Goal: Information Seeking & Learning: Find specific fact

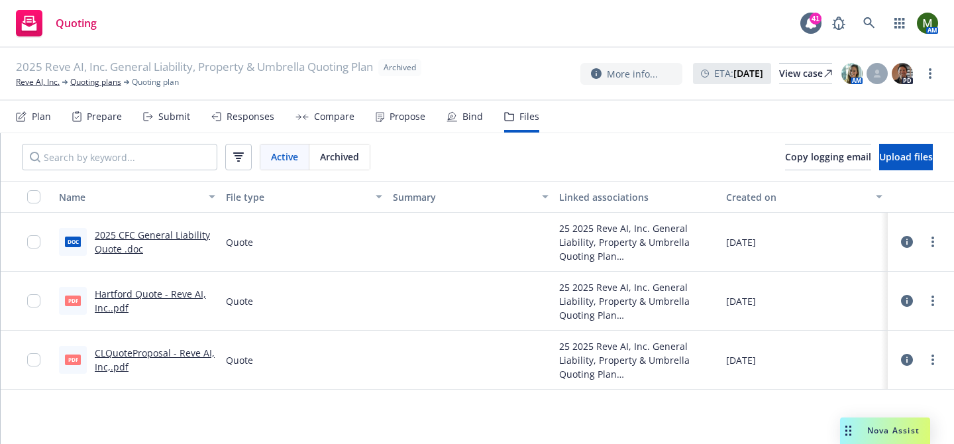
click at [180, 353] on link "CLQuoteProposal - Reve AI, Inc,.pdf" at bounding box center [155, 360] width 120 height 27
click at [44, 83] on link "Reve AI, Inc." at bounding box center [38, 82] width 44 height 12
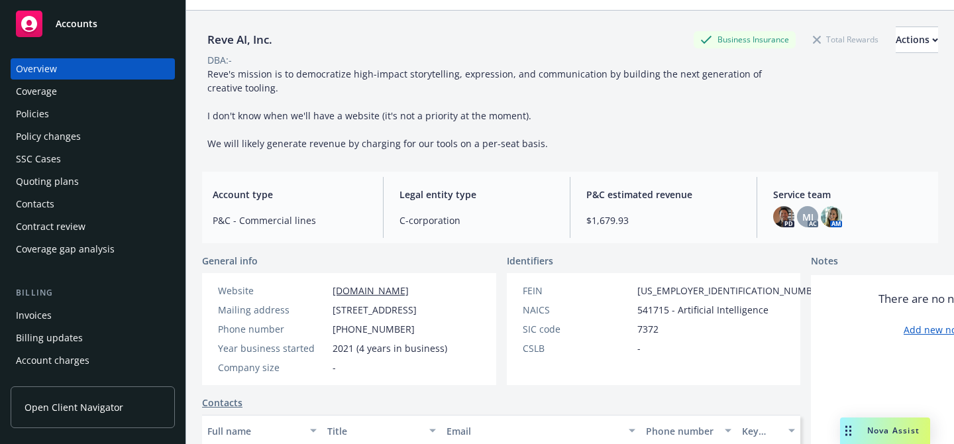
scroll to position [41, 0]
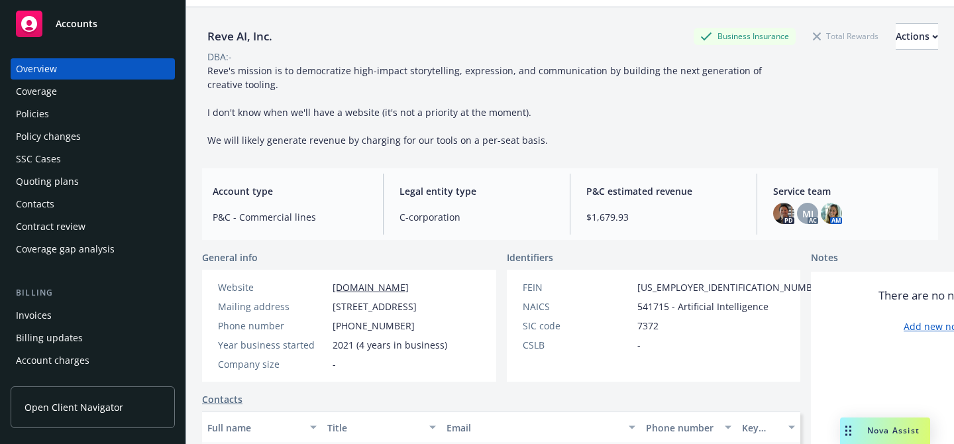
click at [54, 111] on div "Policies" at bounding box center [93, 113] width 154 height 21
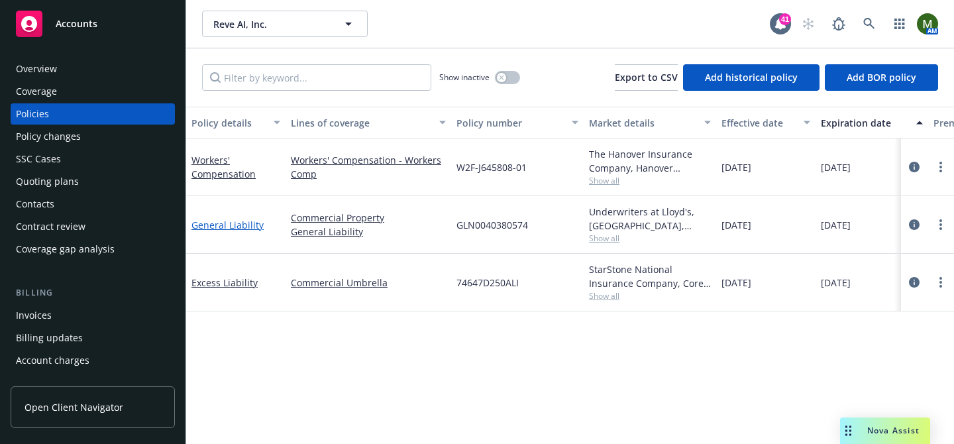
click at [238, 225] on link "General Liability" at bounding box center [227, 225] width 72 height 13
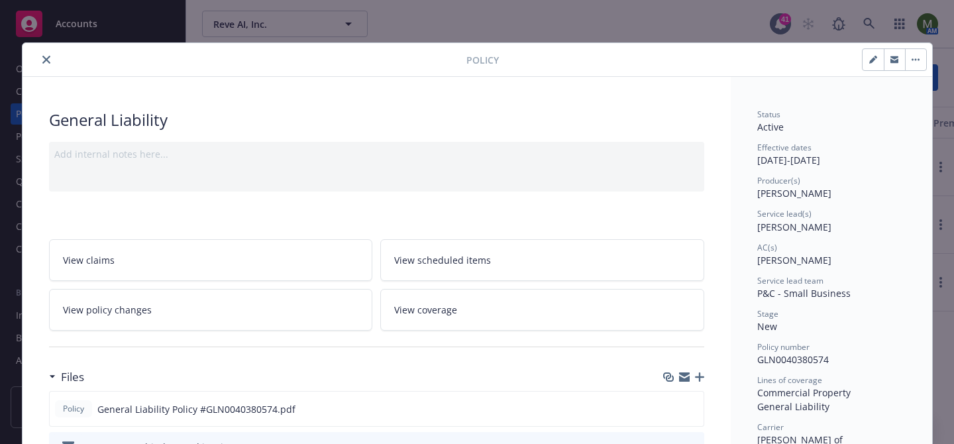
click at [43, 56] on icon "close" at bounding box center [46, 60] width 8 height 8
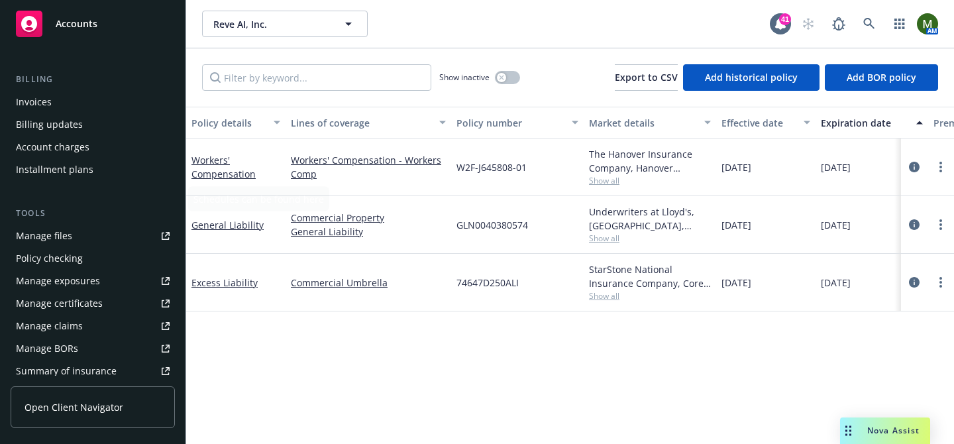
scroll to position [295, 0]
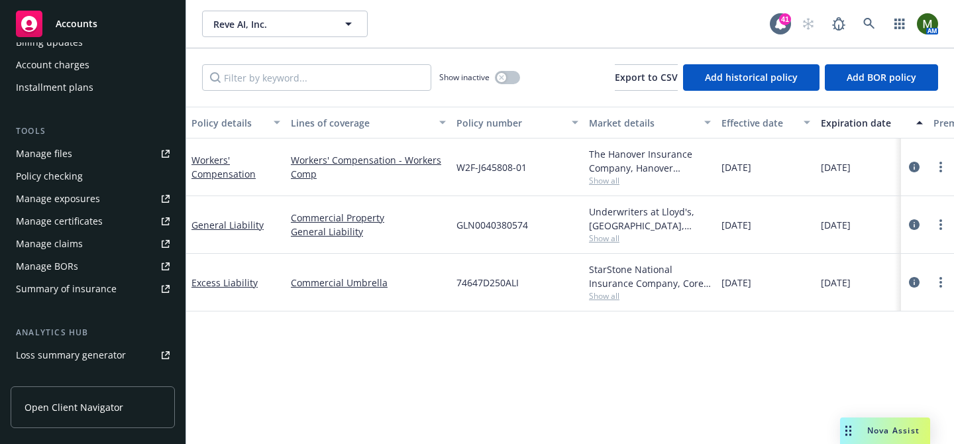
click at [80, 153] on link "Manage files" at bounding box center [93, 153] width 164 height 21
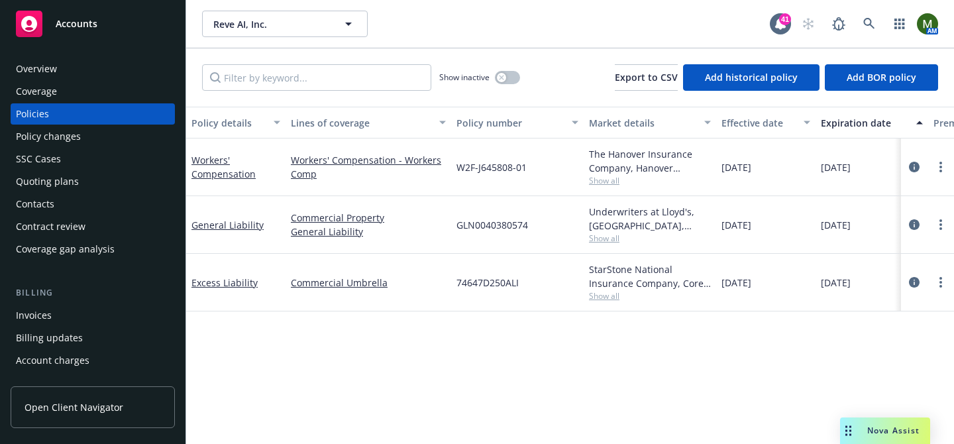
click at [100, 75] on div "Overview" at bounding box center [93, 68] width 154 height 21
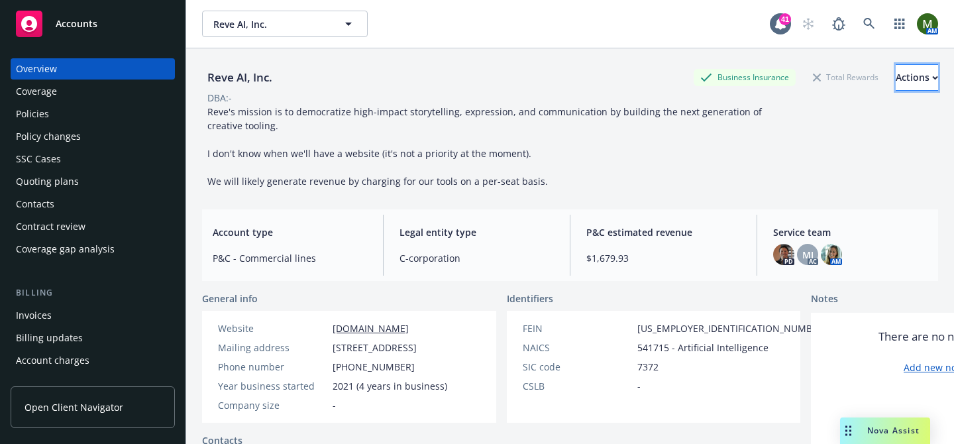
click at [896, 70] on div "Actions" at bounding box center [917, 77] width 42 height 25
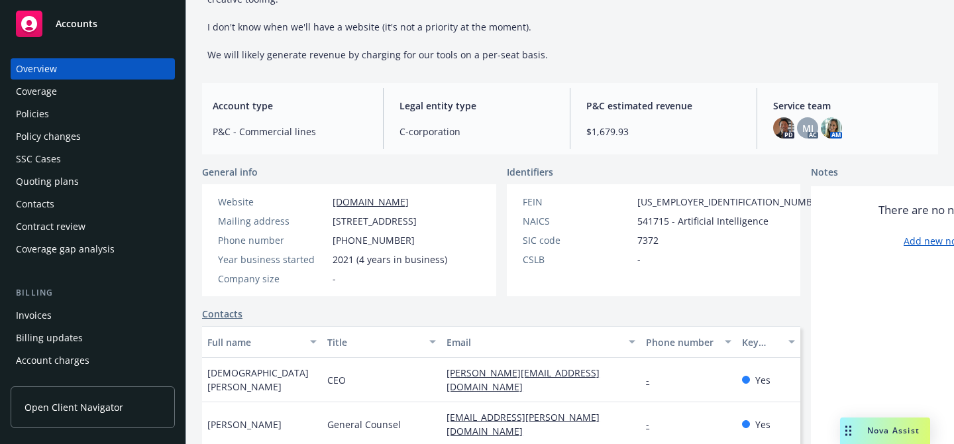
click at [383, 203] on link "www.reve.art" at bounding box center [371, 201] width 76 height 13
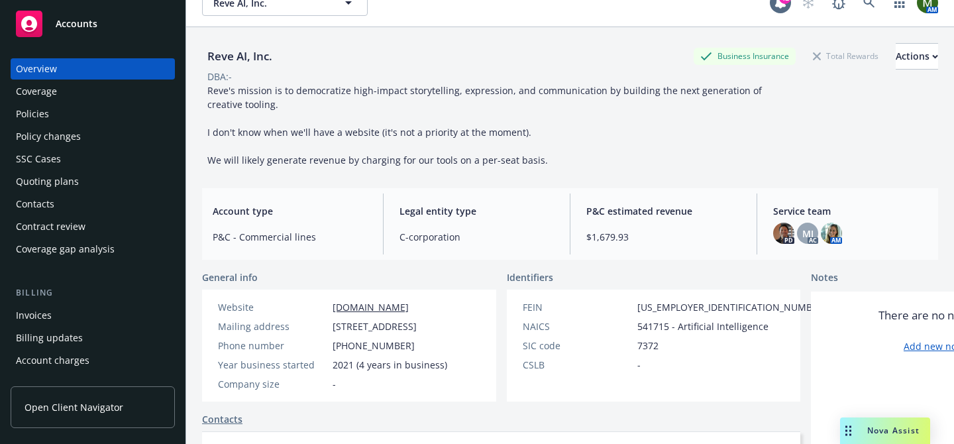
scroll to position [13, 0]
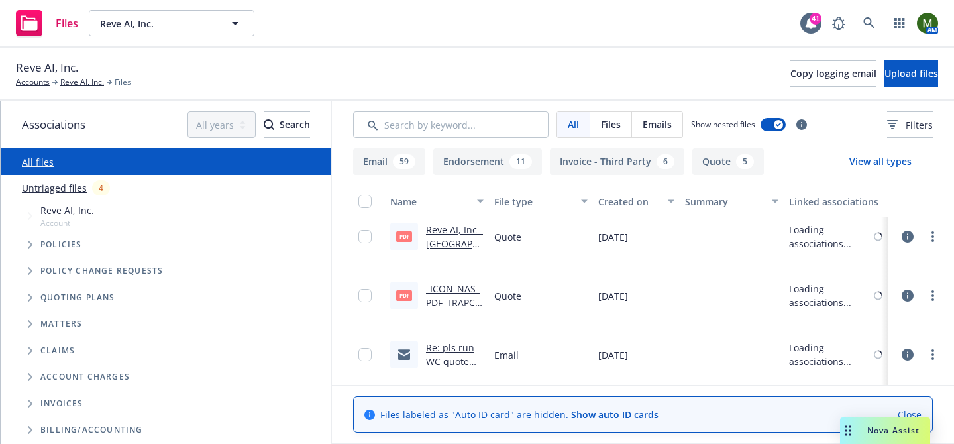
scroll to position [5199, 0]
click at [456, 347] on link "02/01/2024 New Business - February 2024" at bounding box center [452, 362] width 52 height 40
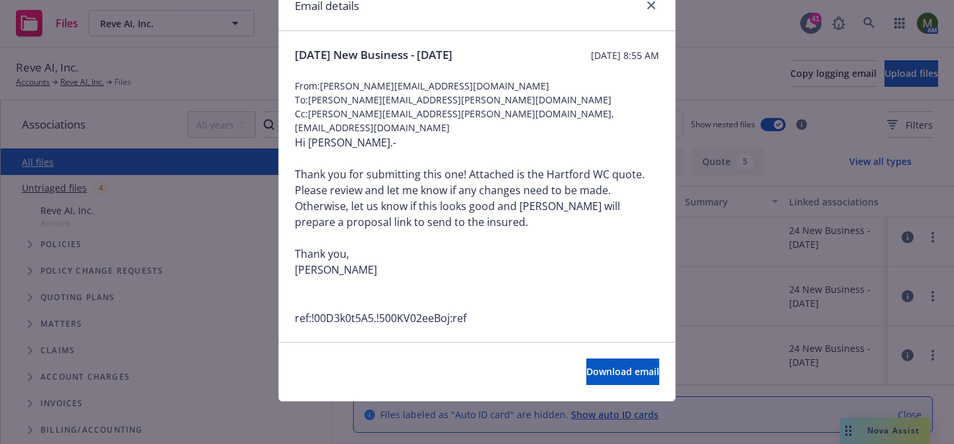
scroll to position [0, 0]
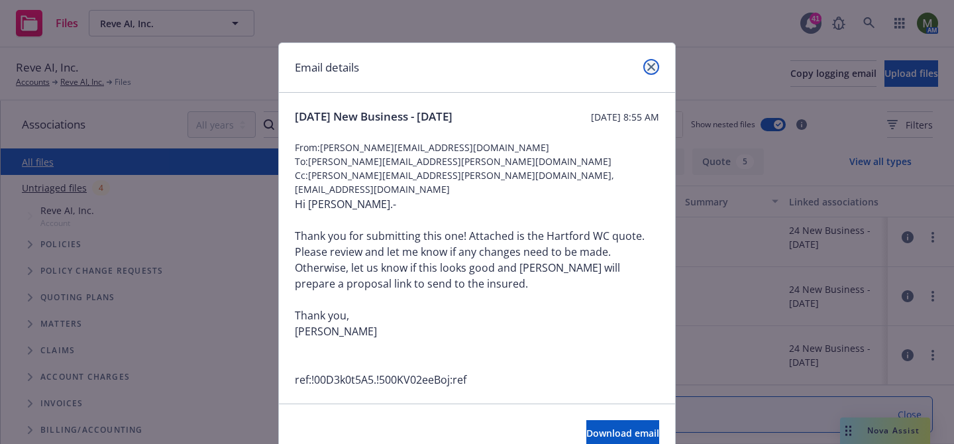
click at [651, 69] on icon "close" at bounding box center [651, 67] width 8 height 8
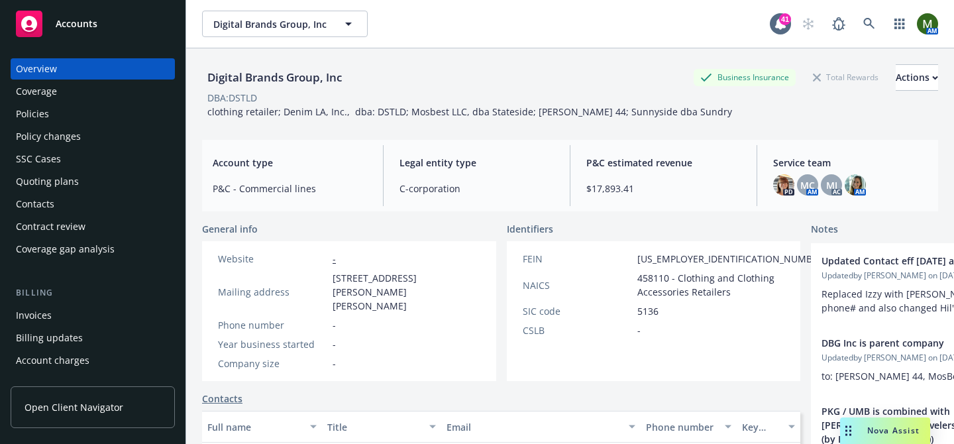
click at [78, 209] on div "Contacts" at bounding box center [93, 203] width 154 height 21
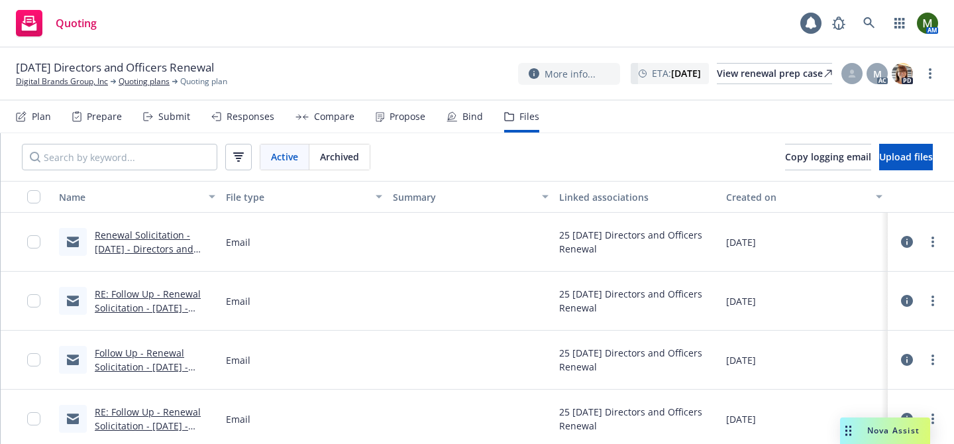
click at [176, 116] on div "Submit" at bounding box center [174, 116] width 32 height 11
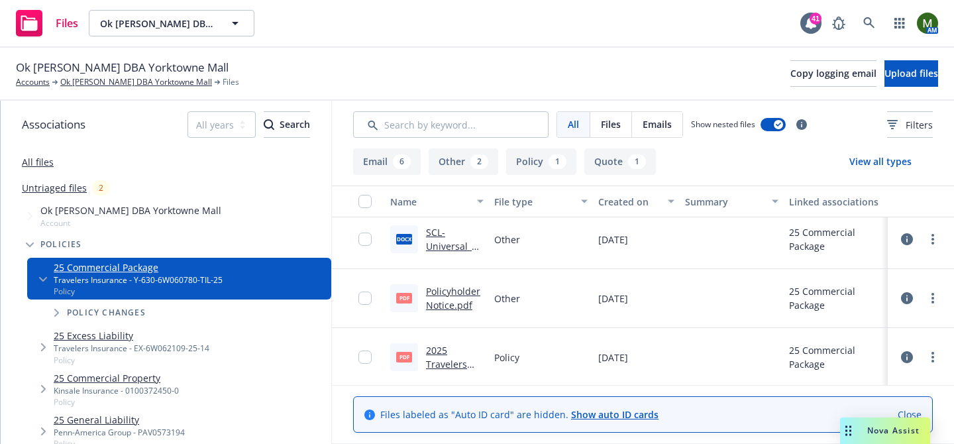
scroll to position [418, 0]
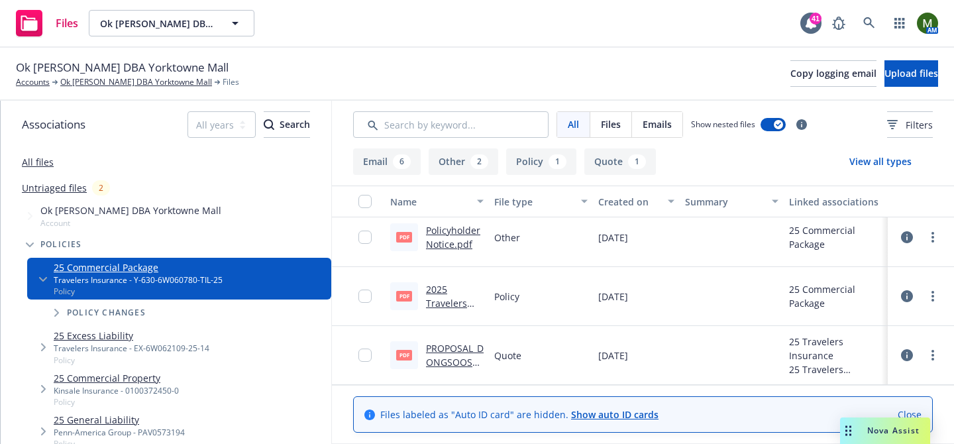
click at [468, 350] on link "PROPOSAL_DONGSOOSHINOKJOSHIN.pdf" at bounding box center [455, 369] width 58 height 54
click at [70, 77] on link "Ok Jo Shin DBA Yorktowne Mall" at bounding box center [136, 82] width 152 height 12
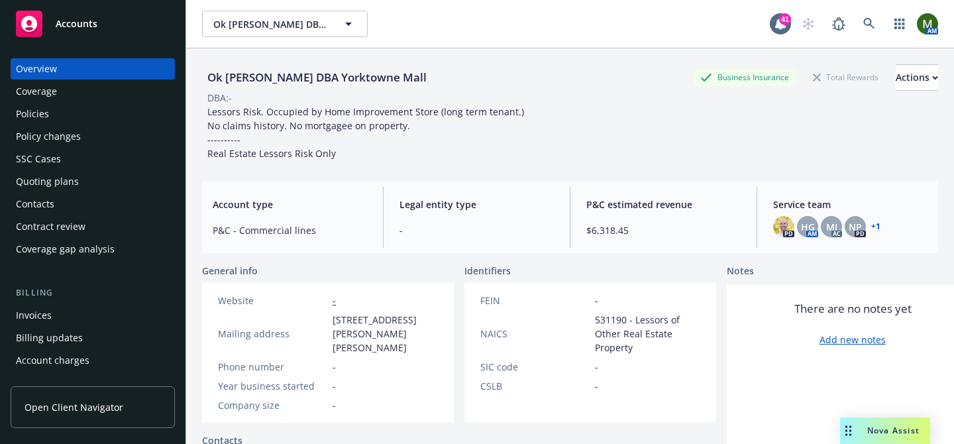
click at [336, 76] on div "Ok [PERSON_NAME] DBA Yorktowne Mall" at bounding box center [317, 77] width 230 height 17
copy div "Ok [PERSON_NAME] DBA Yorktowne Mall"
click at [83, 117] on div "Policies" at bounding box center [93, 113] width 154 height 21
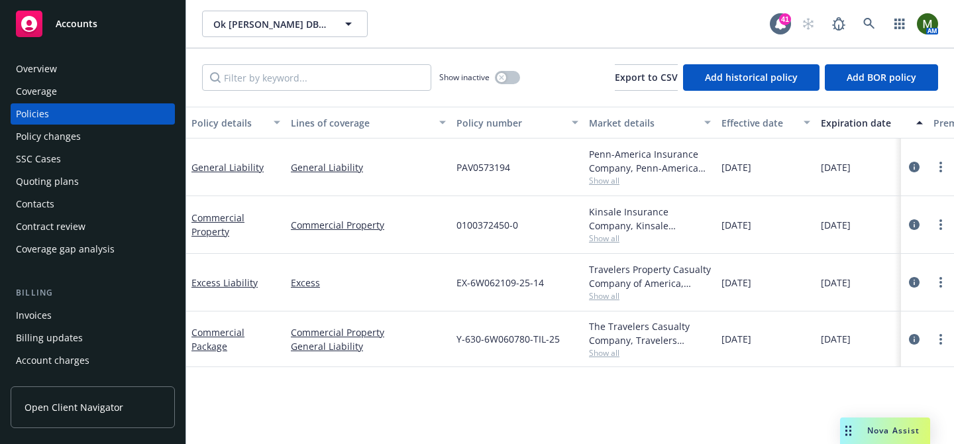
click at [99, 78] on div "Overview" at bounding box center [93, 68] width 154 height 21
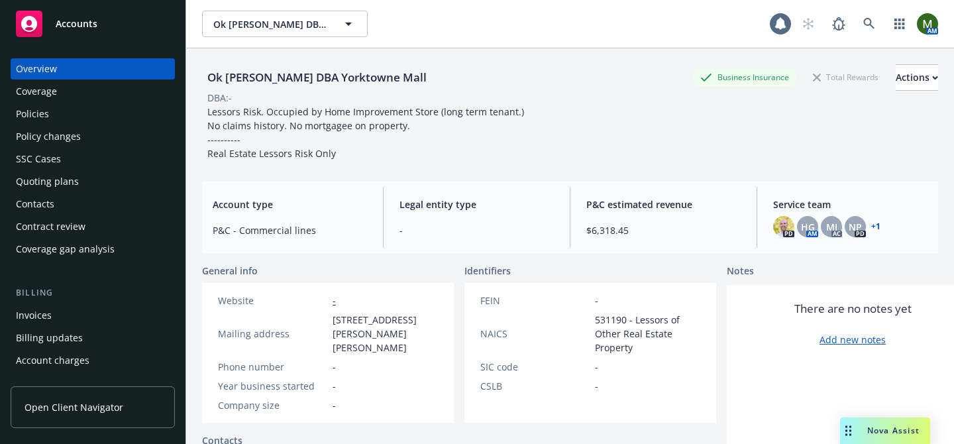
click at [227, 78] on div "Ok [PERSON_NAME] DBA Yorktowne Mall" at bounding box center [317, 77] width 230 height 17
click at [225, 80] on div "Ok [PERSON_NAME] DBA Yorktowne Mall" at bounding box center [317, 77] width 230 height 17
click at [294, 72] on div "Ok [PERSON_NAME] DBA Yorktowne Mall" at bounding box center [317, 77] width 230 height 17
click at [294, 72] on div "Ok Jo Shin DBA Yorktowne Mall" at bounding box center [317, 77] width 230 height 17
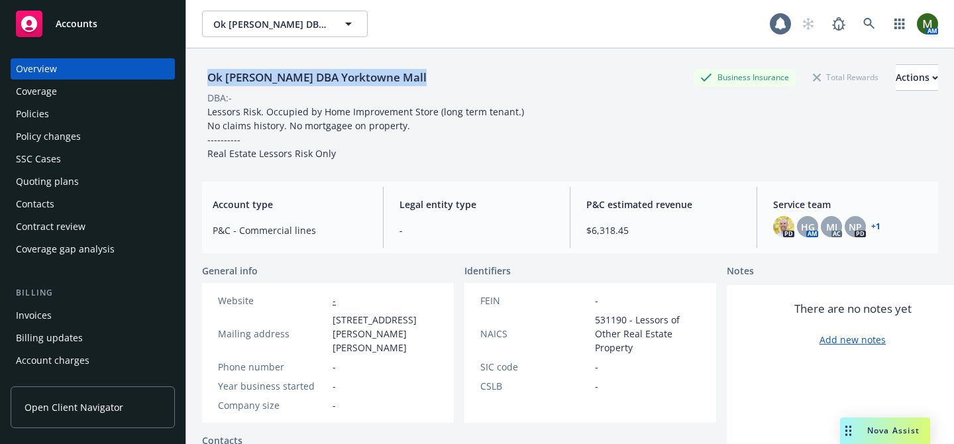
click at [294, 72] on div "Ok Jo Shin DBA Yorktowne Mall" at bounding box center [317, 77] width 230 height 17
copy div "Ok Jo Shin DBA Yorktowne Mall"
click at [110, 125] on div "Overview Coverage Policies Policy changes SSC Cases Quoting plans Contacts Cont…" at bounding box center [93, 158] width 164 height 201
click at [109, 117] on div "Policies" at bounding box center [93, 113] width 154 height 21
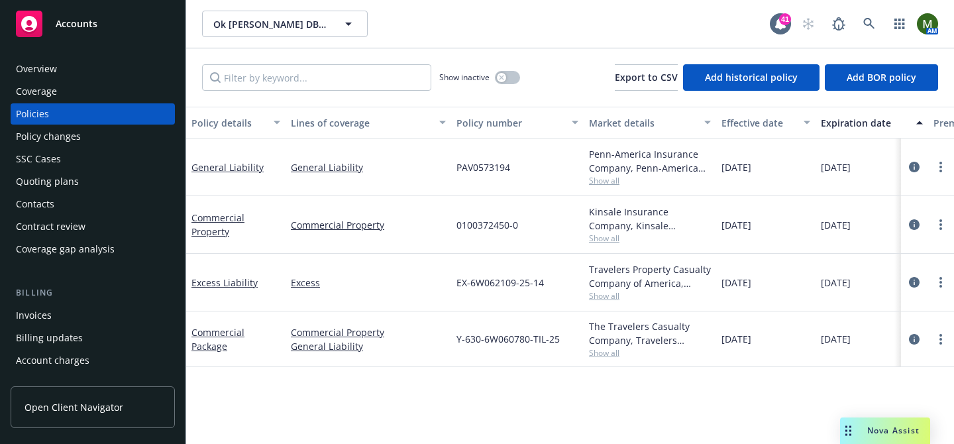
click at [498, 332] on span "Y-630-6W060780-TIL-25" at bounding box center [507, 339] width 103 height 14
click at [498, 335] on span "Y-630-6W060780-TIL-25" at bounding box center [507, 339] width 103 height 14
copy span "6W060780"
click at [497, 278] on span "EX-6W062109-25-14" at bounding box center [499, 283] width 87 height 14
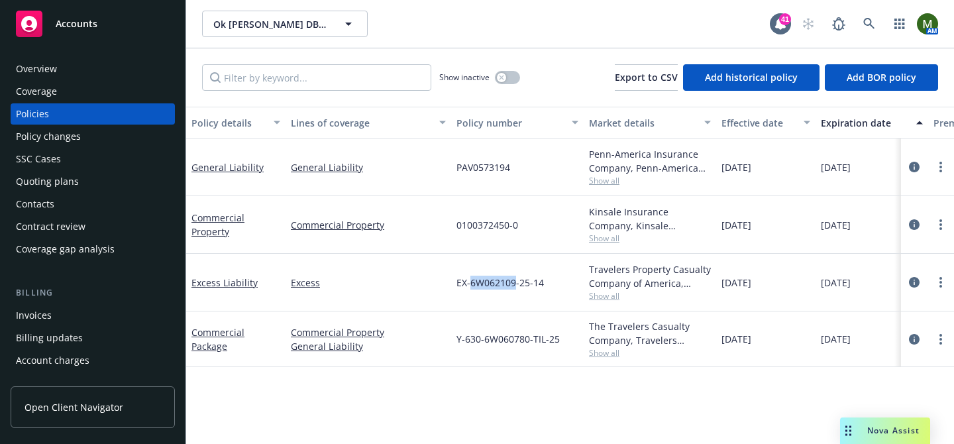
click at [497, 278] on span "EX-6W062109-25-14" at bounding box center [499, 283] width 87 height 14
copy span "6W062109"
click at [219, 337] on link "Commercial Package" at bounding box center [217, 339] width 53 height 27
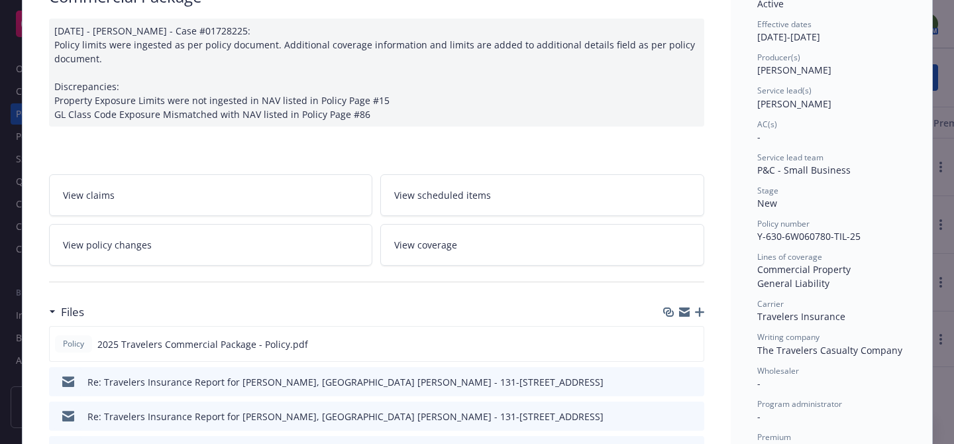
scroll to position [150, 0]
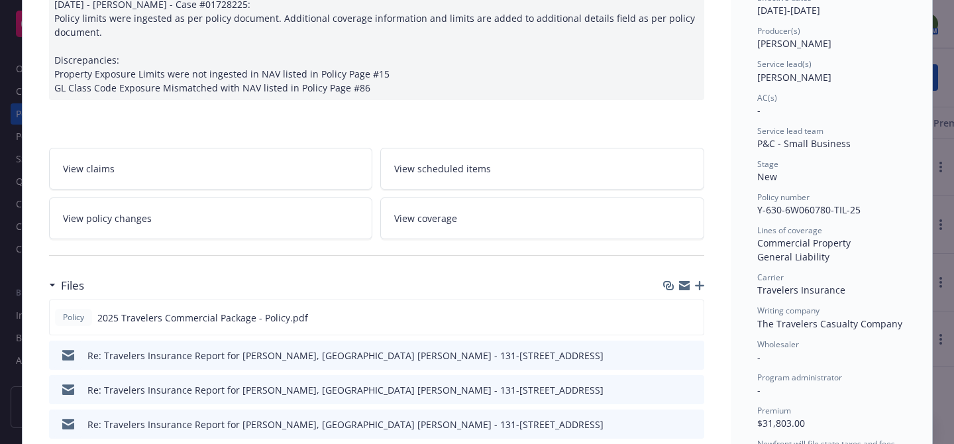
click at [683, 287] on icon "button" at bounding box center [684, 287] width 11 height 6
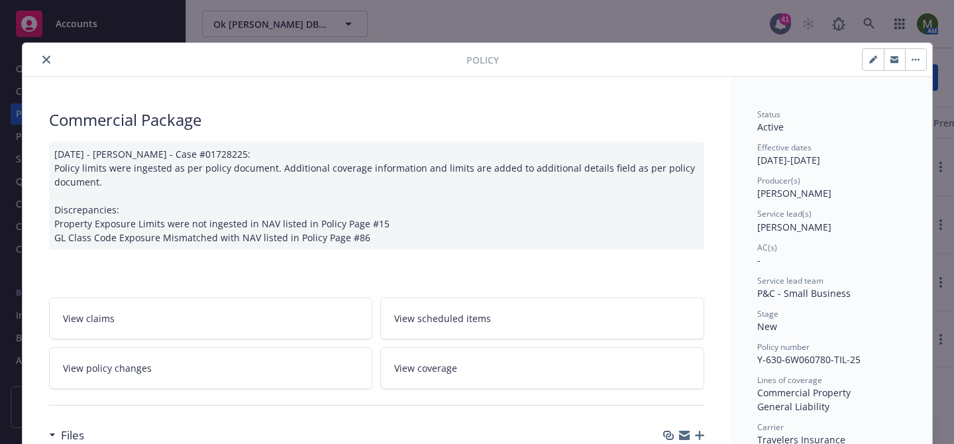
click at [40, 56] on button "close" at bounding box center [46, 60] width 16 height 16
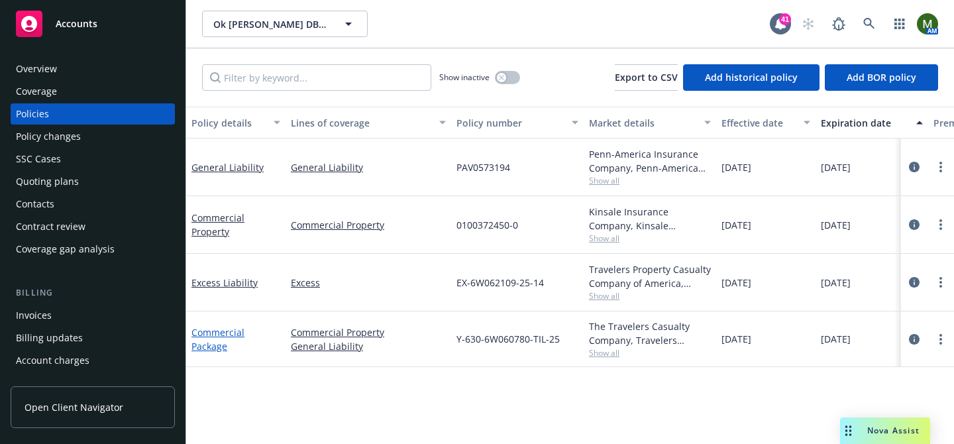
click at [231, 334] on link "Commercial Package" at bounding box center [217, 339] width 53 height 27
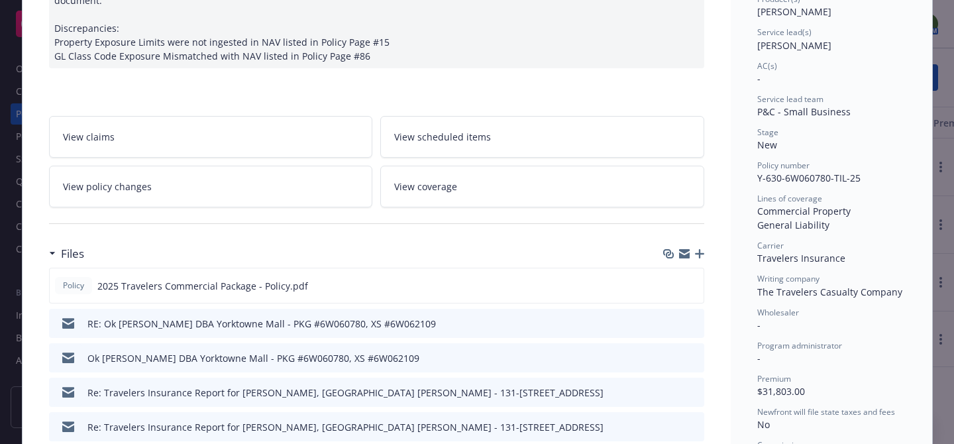
scroll to position [183, 0]
click at [685, 282] on div at bounding box center [681, 285] width 33 height 14
click at [691, 282] on icon "preview file" at bounding box center [691, 283] width 12 height 9
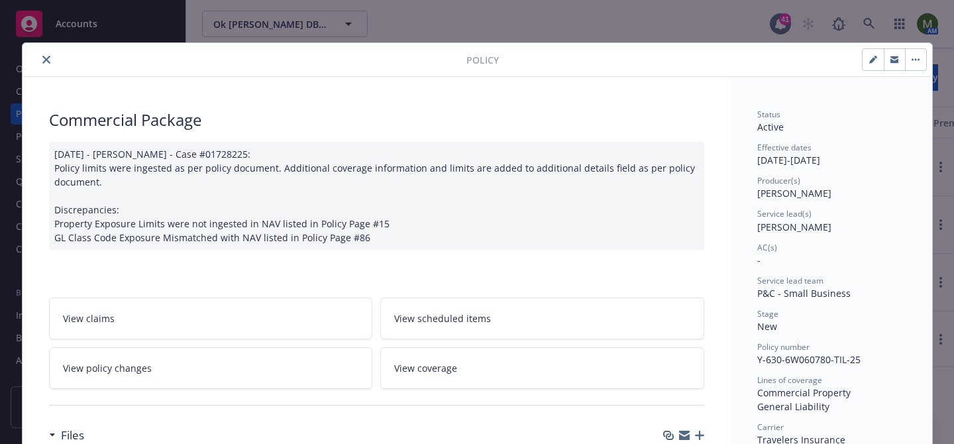
click at [45, 62] on icon "close" at bounding box center [46, 60] width 8 height 8
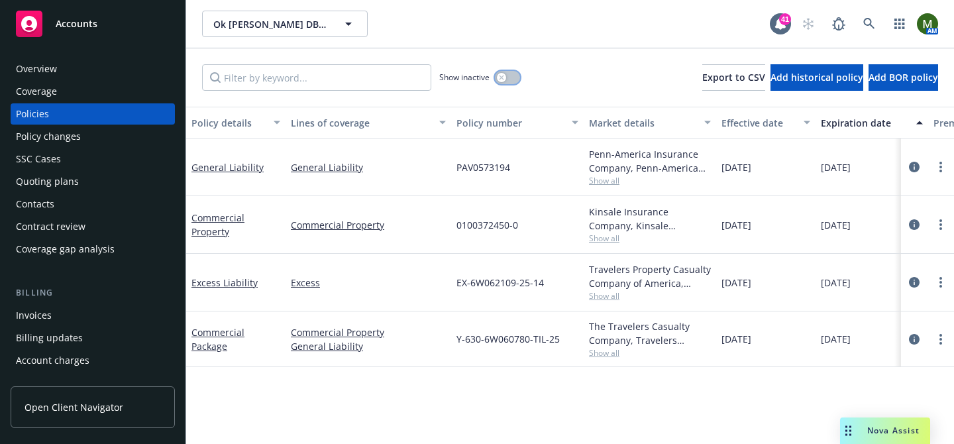
click at [505, 74] on div "button" at bounding box center [501, 77] width 9 height 9
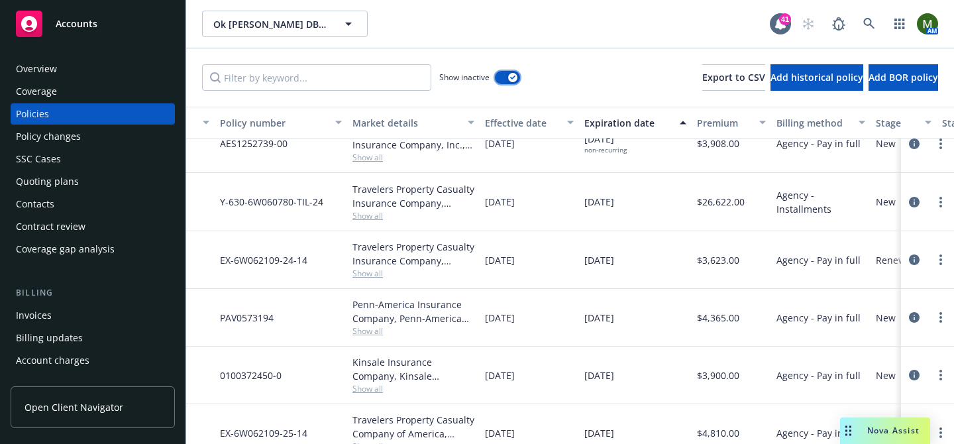
scroll to position [134, 0]
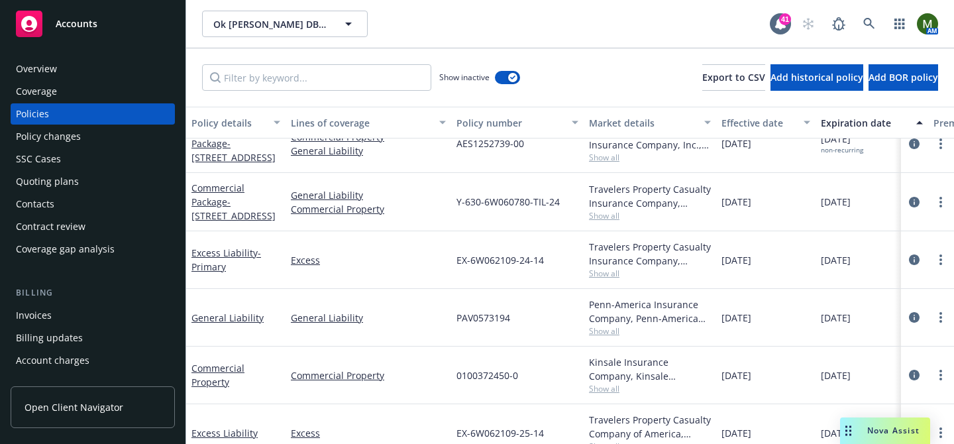
click at [27, 311] on div "Invoices" at bounding box center [34, 315] width 36 height 21
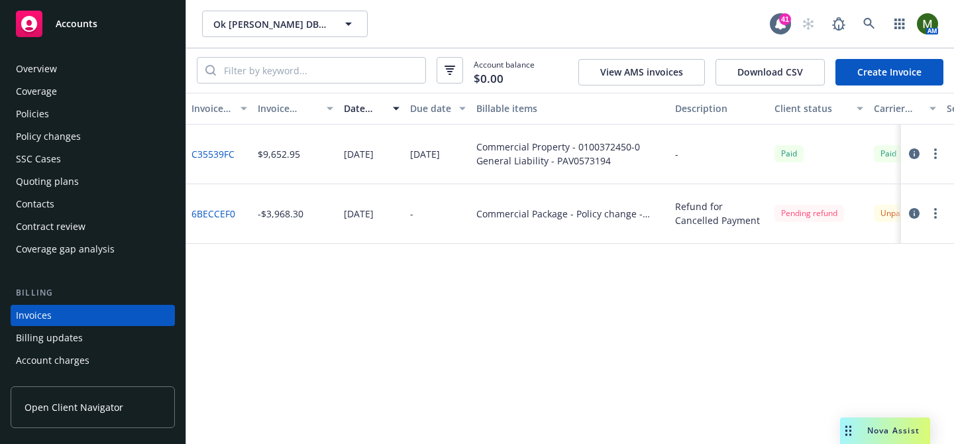
click at [64, 118] on div "Policies" at bounding box center [93, 113] width 154 height 21
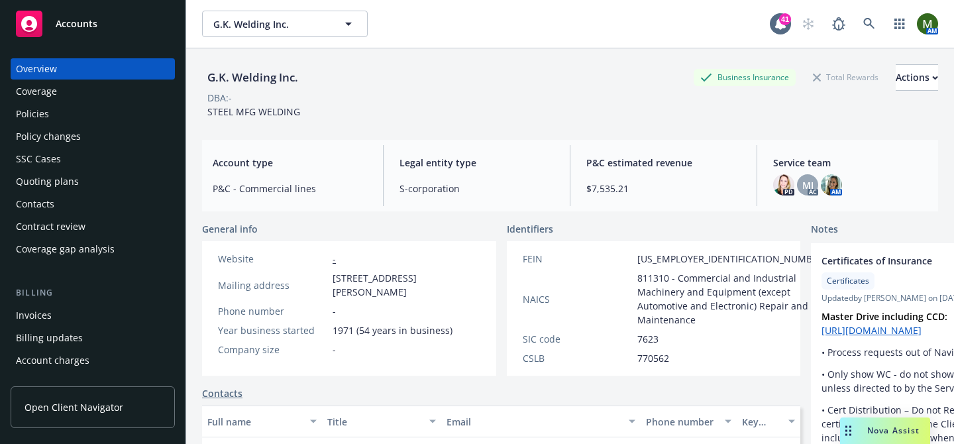
click at [256, 72] on div "G.K. Welding Inc." at bounding box center [252, 77] width 101 height 17
copy div "G.K. Welding Inc."
click at [118, 113] on div "Policies" at bounding box center [93, 113] width 154 height 21
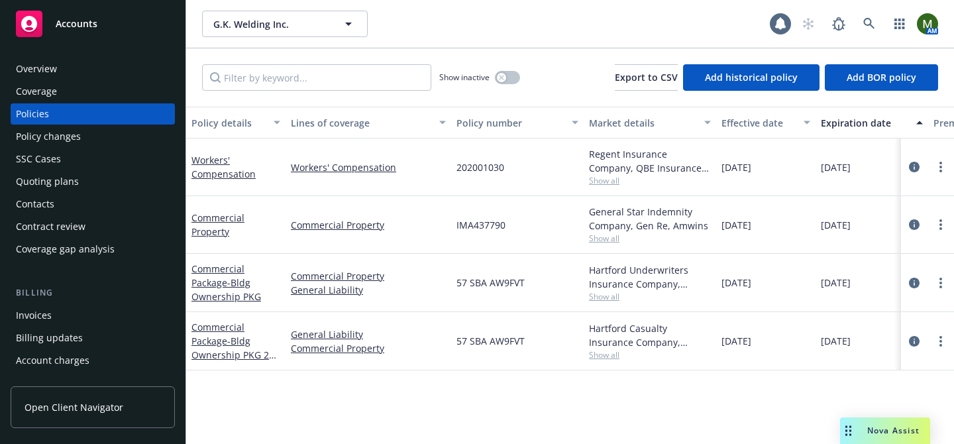
click at [484, 166] on span "202001030" at bounding box center [480, 167] width 48 height 14
copy span "202001030"
click at [233, 176] on link "Workers' Compensation" at bounding box center [223, 167] width 64 height 27
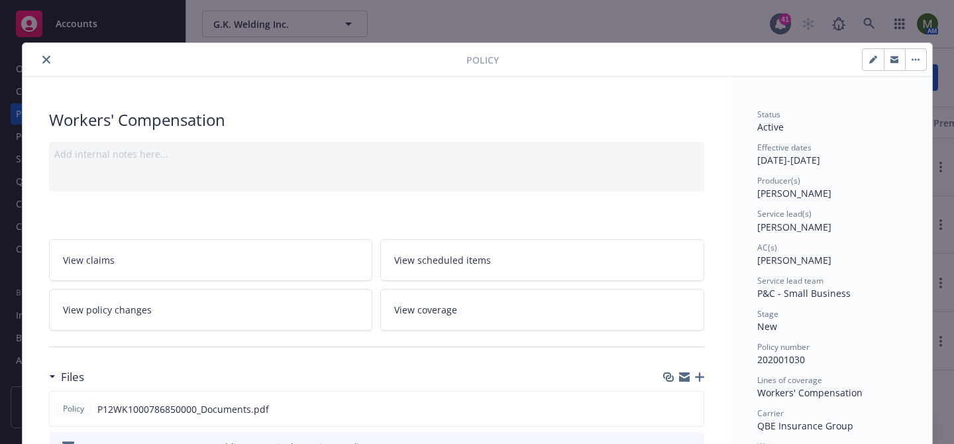
scroll to position [30, 0]
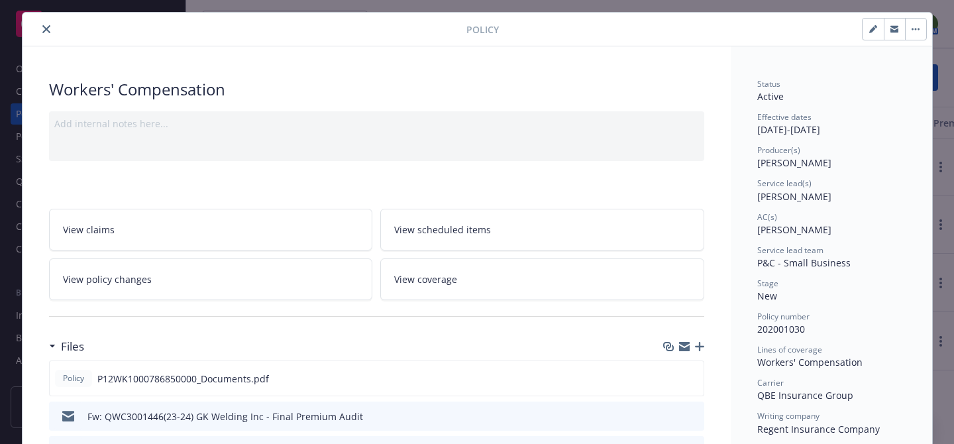
click at [688, 345] on icon "button" at bounding box center [684, 346] width 11 height 11
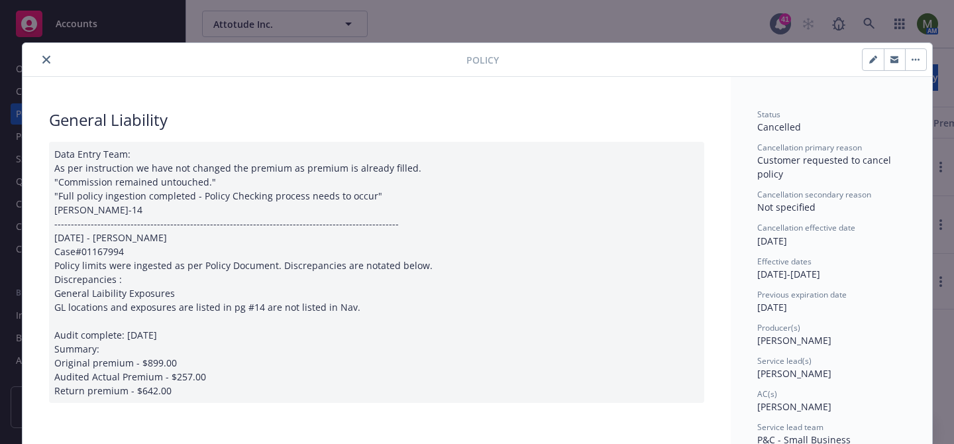
click at [52, 57] on button "close" at bounding box center [46, 60] width 16 height 16
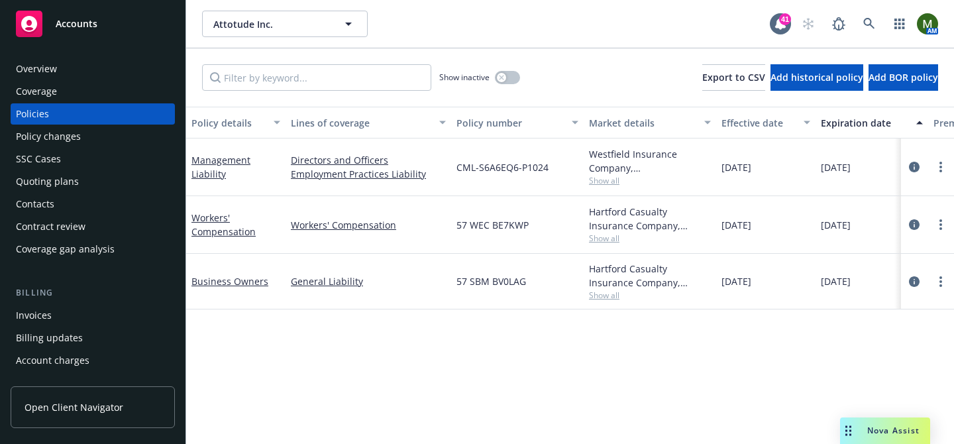
click at [60, 64] on div "Overview" at bounding box center [93, 68] width 154 height 21
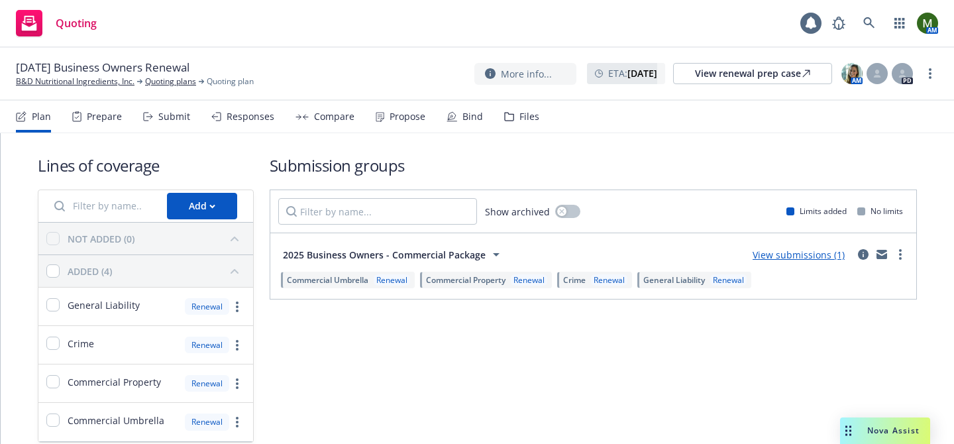
click at [167, 109] on div "Submit" at bounding box center [166, 117] width 47 height 32
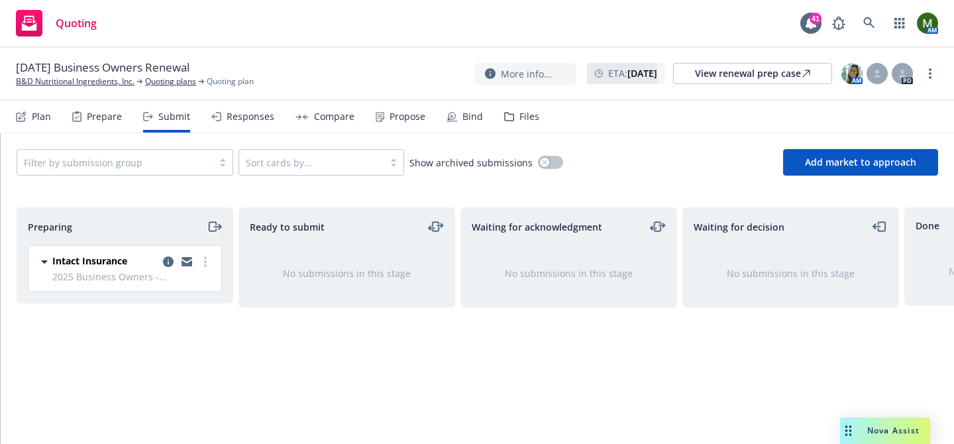
click at [209, 225] on icon "moveRight" at bounding box center [212, 226] width 7 height 9
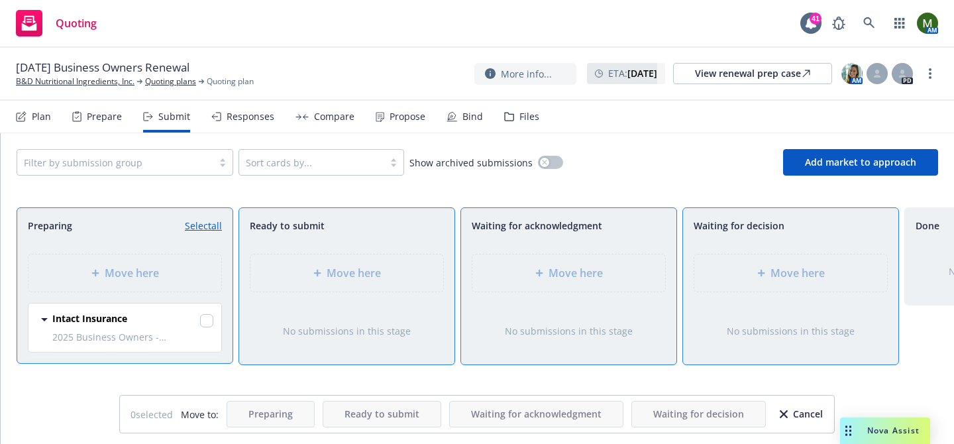
click at [209, 225] on link "Select all" at bounding box center [203, 226] width 37 height 14
checkbox input "true"
click at [767, 268] on div "Move here" at bounding box center [791, 273] width 172 height 16
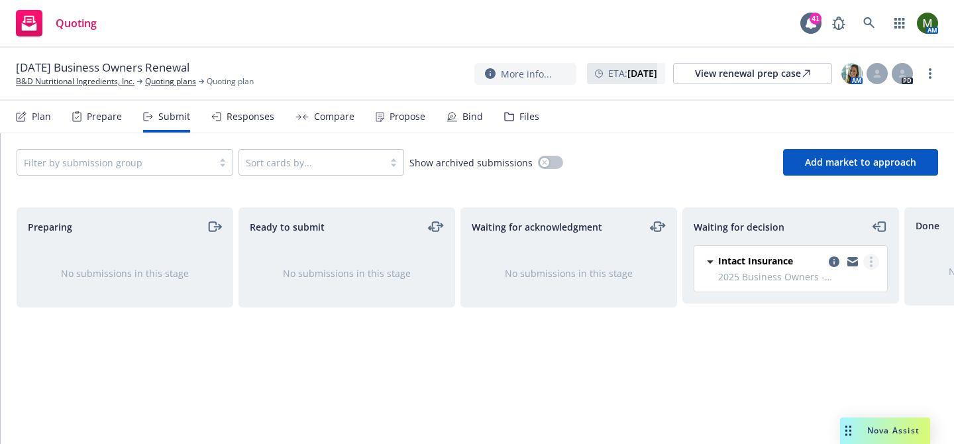
click at [873, 263] on link "more" at bounding box center [871, 262] width 16 height 16
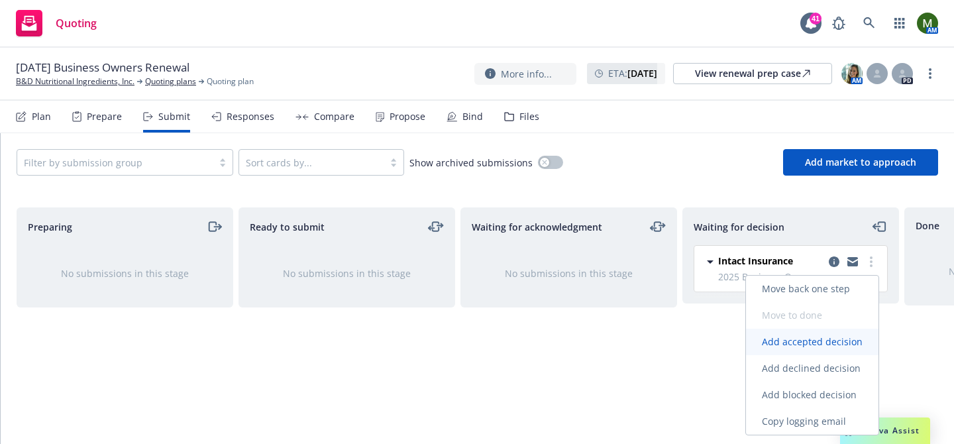
click at [822, 337] on span "Add accepted decision" at bounding box center [812, 341] width 133 height 13
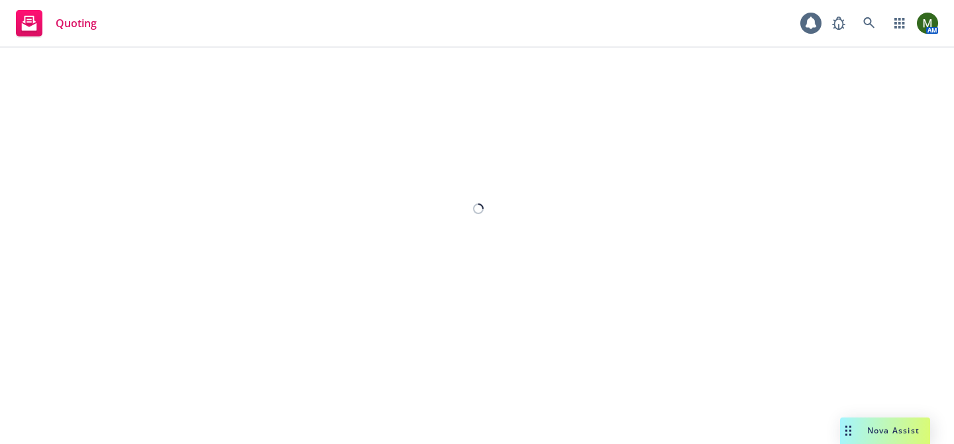
select select "12"
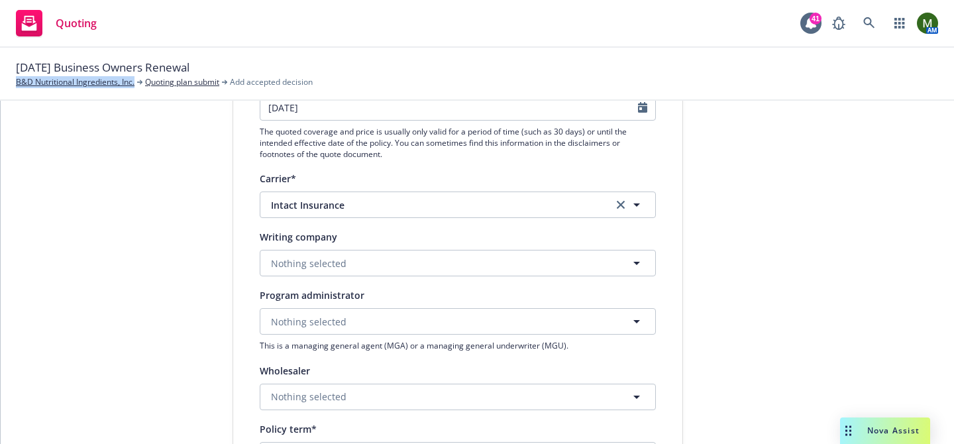
scroll to position [184, 0]
click at [403, 262] on button "Nothing selected" at bounding box center [458, 261] width 396 height 27
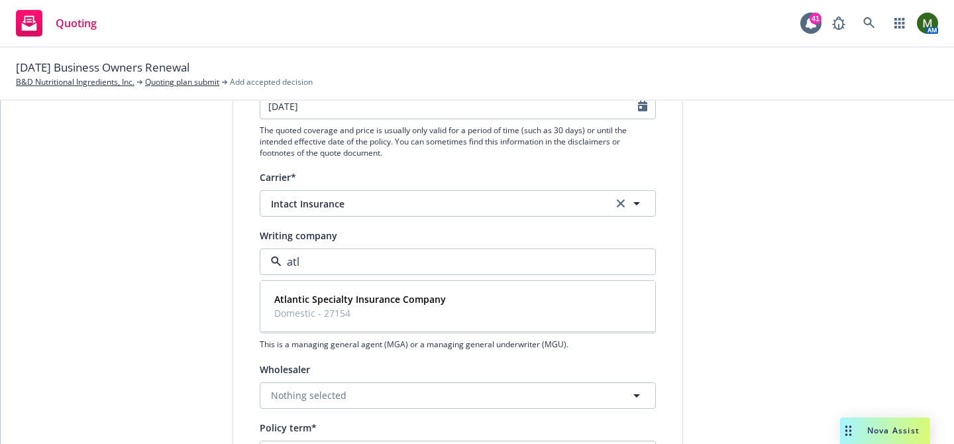
type input "atla"
click at [407, 305] on span "Atlantic Specialty Insurance Company" at bounding box center [360, 299] width 172 height 14
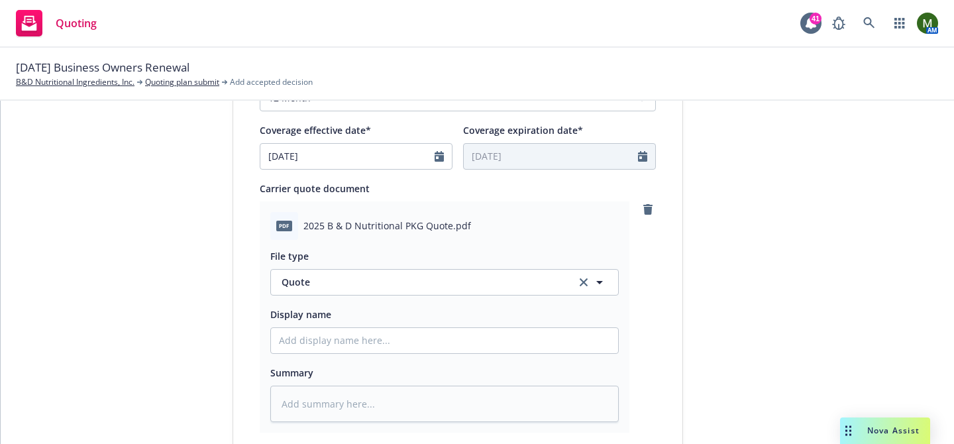
scroll to position [790, 0]
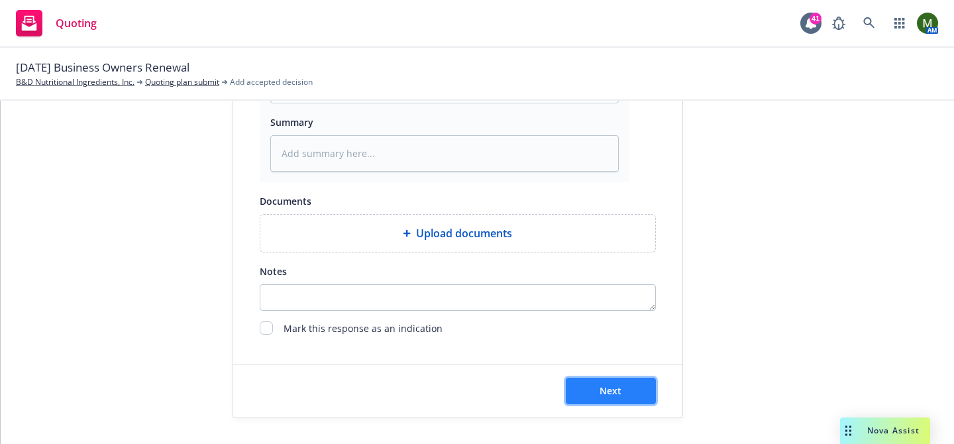
click at [630, 386] on button "Next" at bounding box center [611, 391] width 90 height 27
type textarea "x"
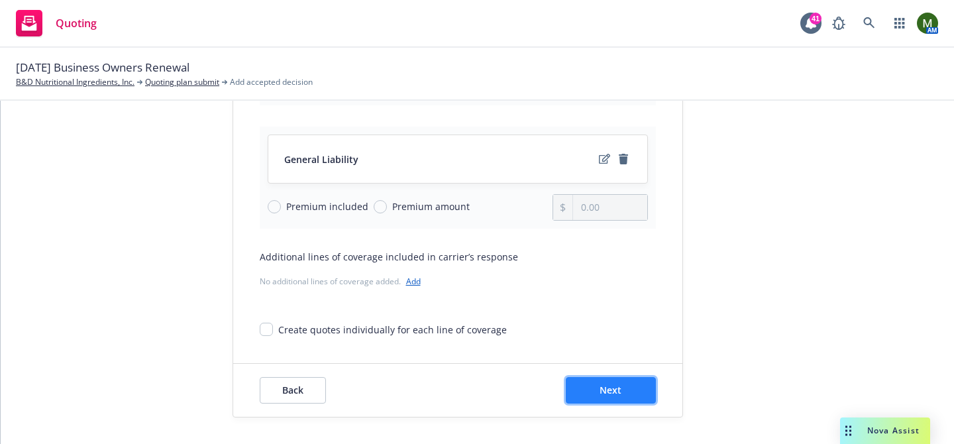
click at [582, 394] on button "Next" at bounding box center [611, 390] width 90 height 27
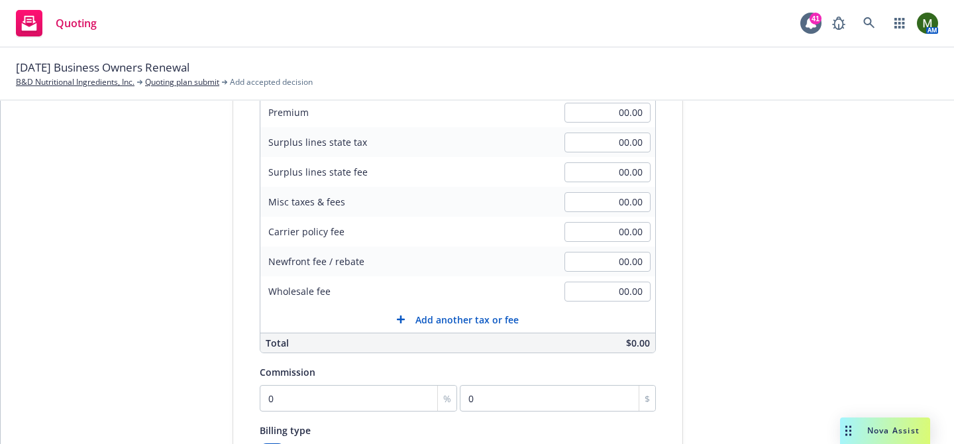
scroll to position [0, 0]
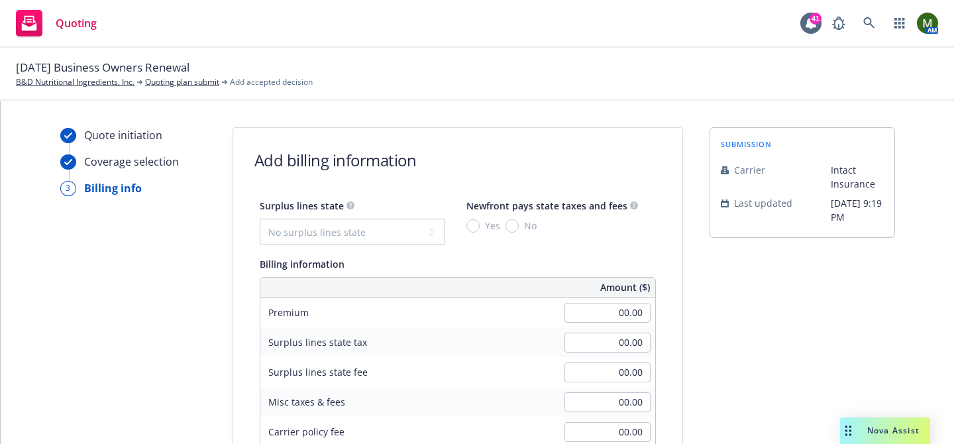
click at [607, 323] on div "00.00" at bounding box center [607, 312] width 95 height 29
click at [606, 314] on input "00.00" at bounding box center [607, 313] width 86 height 20
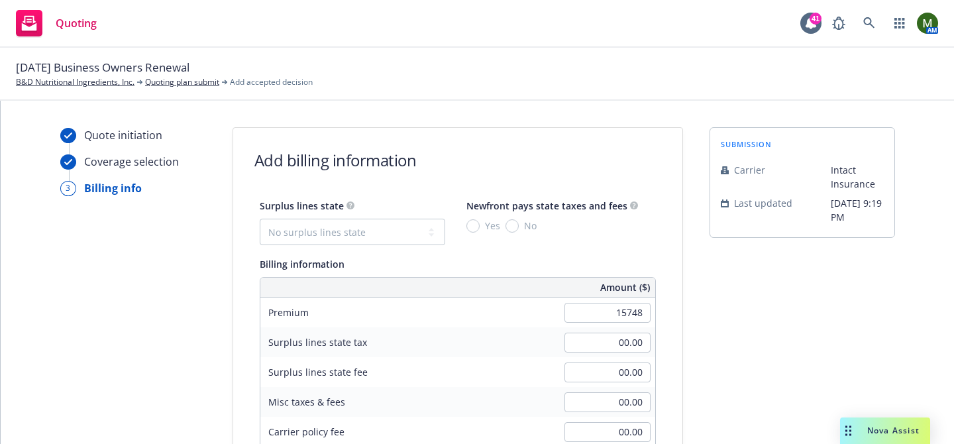
type input "15,748.00"
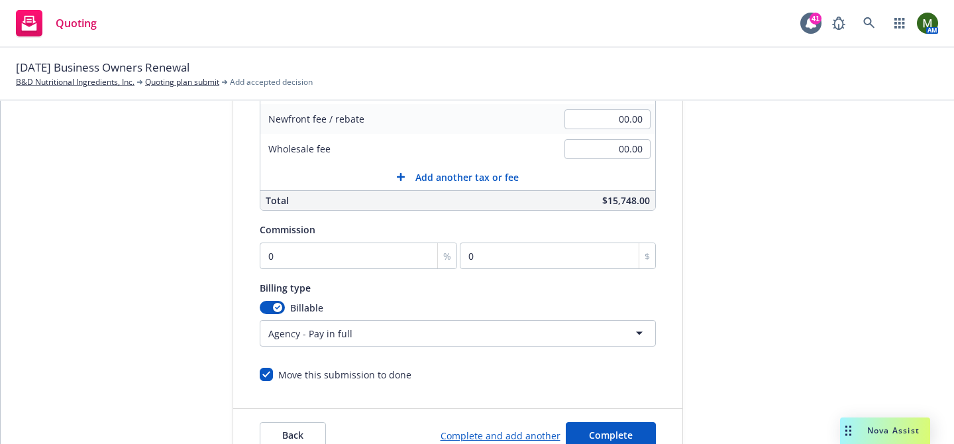
scroll to position [368, 0]
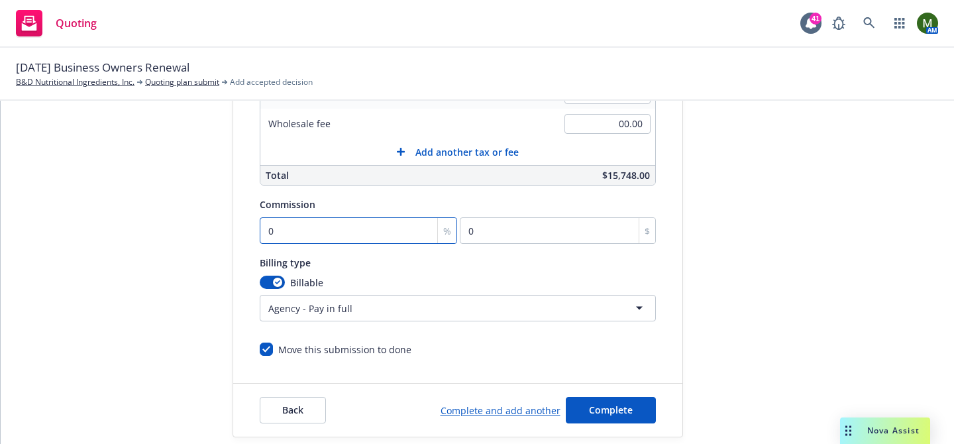
click at [360, 235] on input "0" at bounding box center [359, 230] width 198 height 27
type input "1"
type input "157.48"
type input "15"
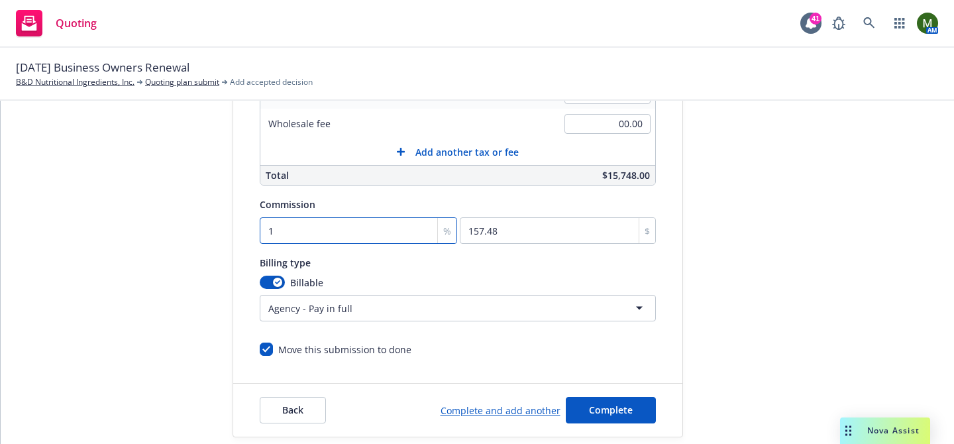
type input "2362.2"
type input "15"
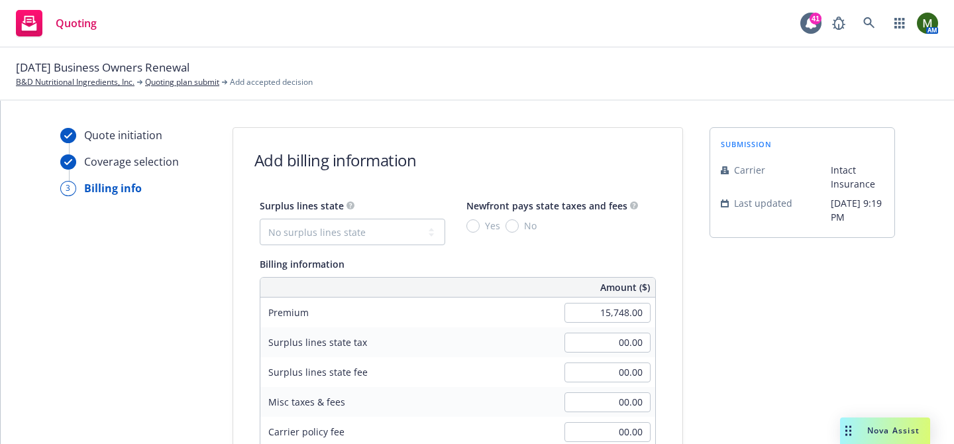
scroll to position [388, 0]
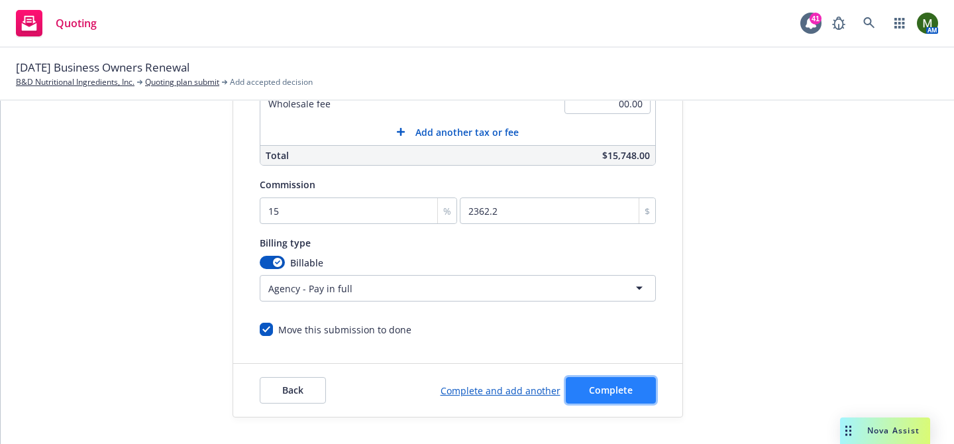
click at [609, 386] on span "Complete" at bounding box center [611, 390] width 44 height 13
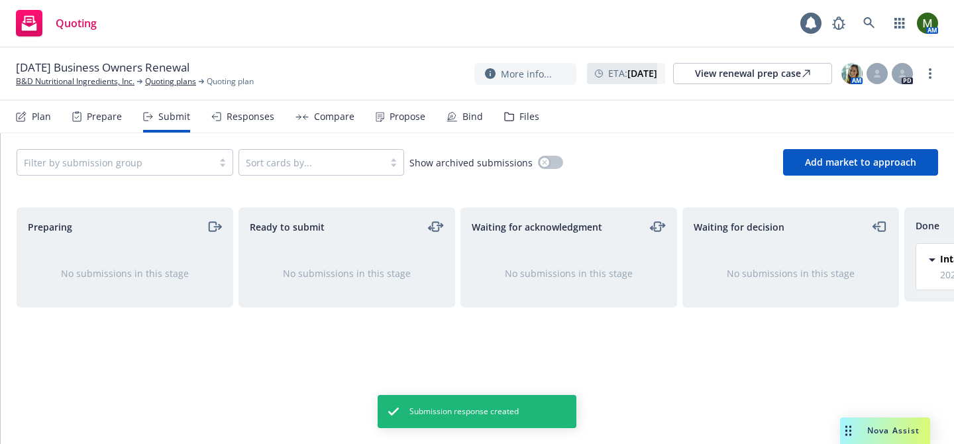
click at [394, 126] on div "Propose" at bounding box center [401, 117] width 50 height 32
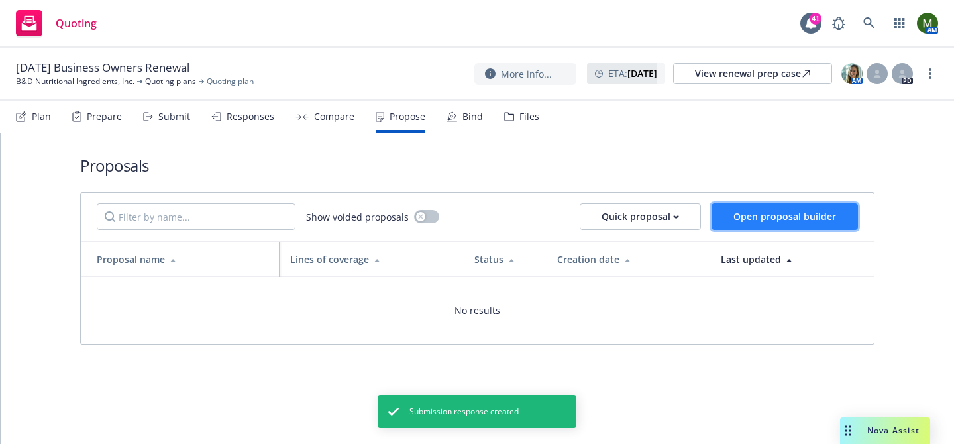
click at [745, 227] on button "Open proposal builder" at bounding box center [785, 216] width 146 height 27
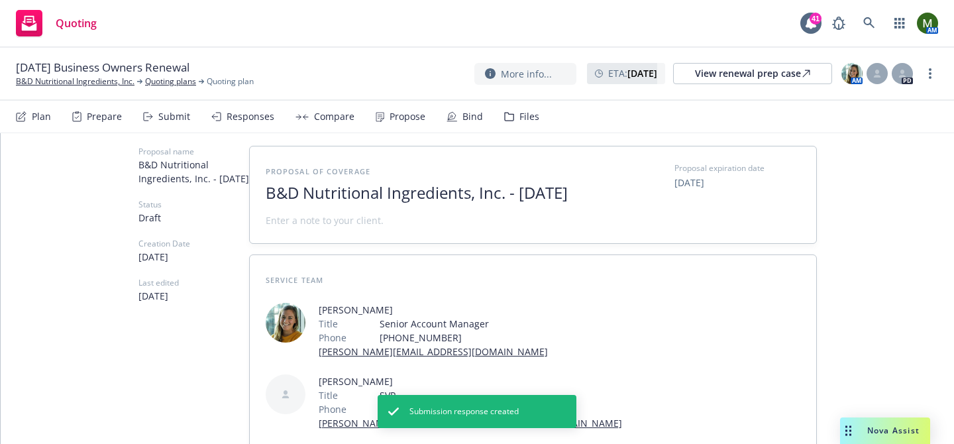
scroll to position [145, 0]
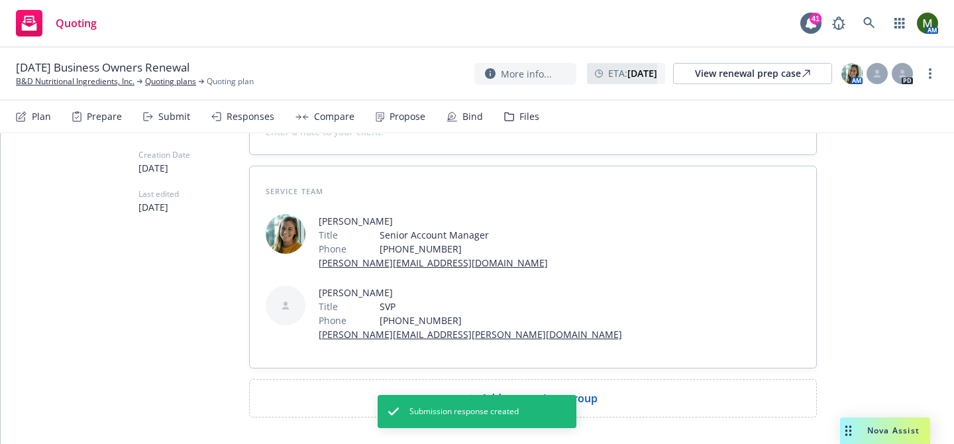
click at [431, 390] on div "Add comparison group" at bounding box center [532, 398] width 545 height 16
type textarea "x"
click at [422, 396] on span at bounding box center [533, 404] width 535 height 16
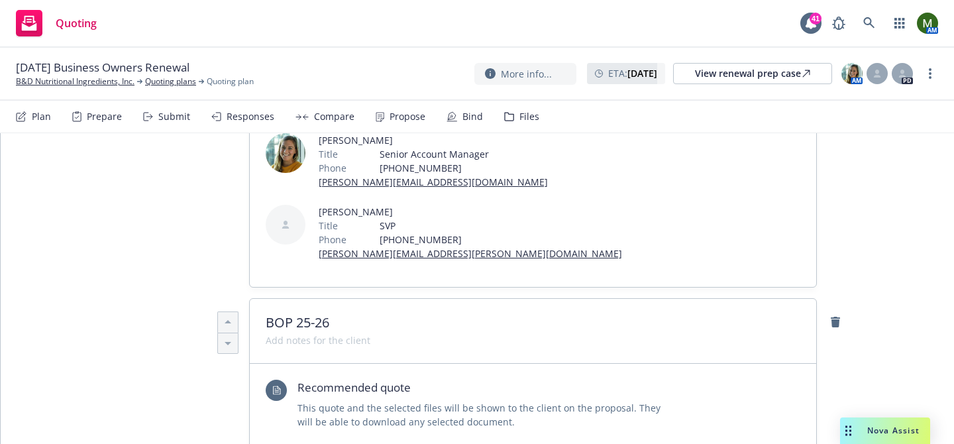
scroll to position [268, 0]
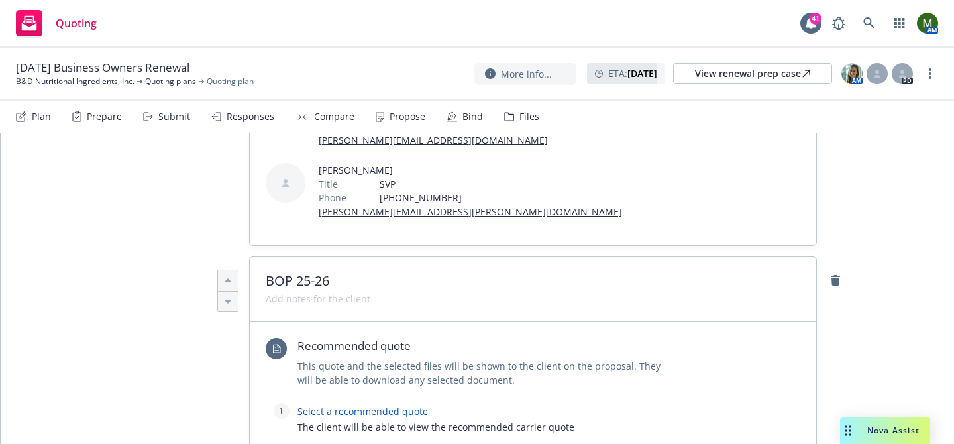
click at [361, 405] on link "Select a recommended quote" at bounding box center [362, 411] width 131 height 13
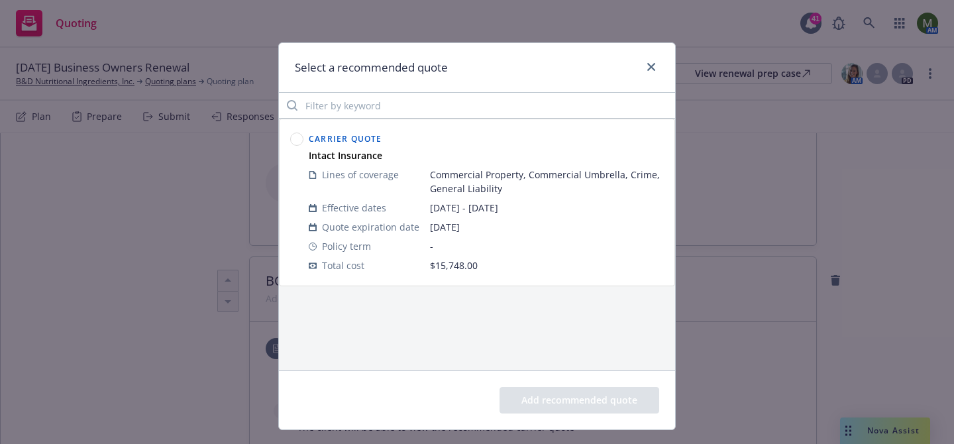
click at [295, 136] on circle at bounding box center [297, 139] width 13 height 13
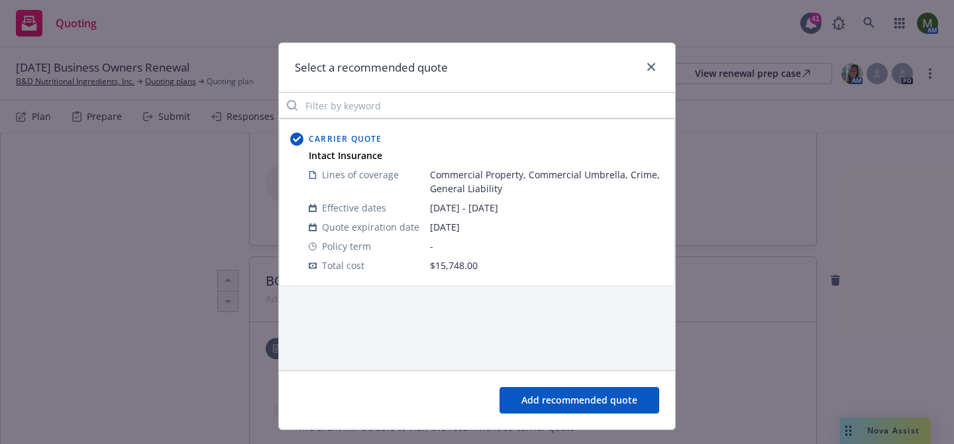
click at [545, 400] on button "Add recommended quote" at bounding box center [580, 400] width 160 height 27
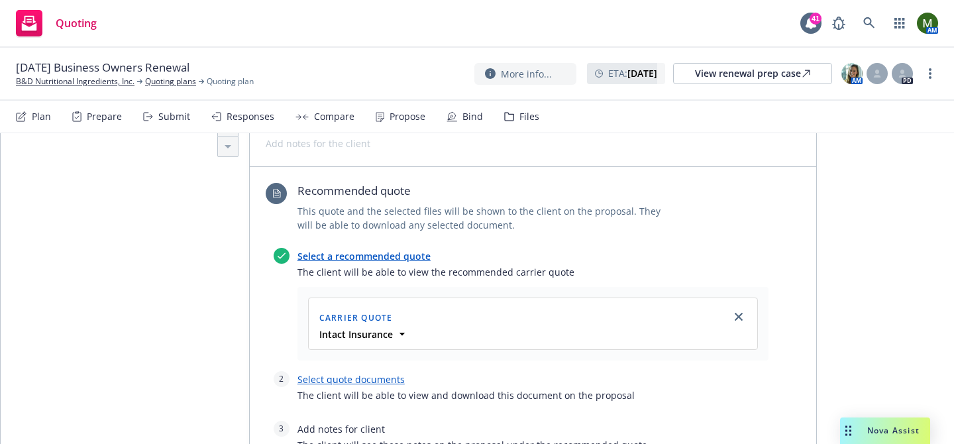
scroll to position [477, 0]
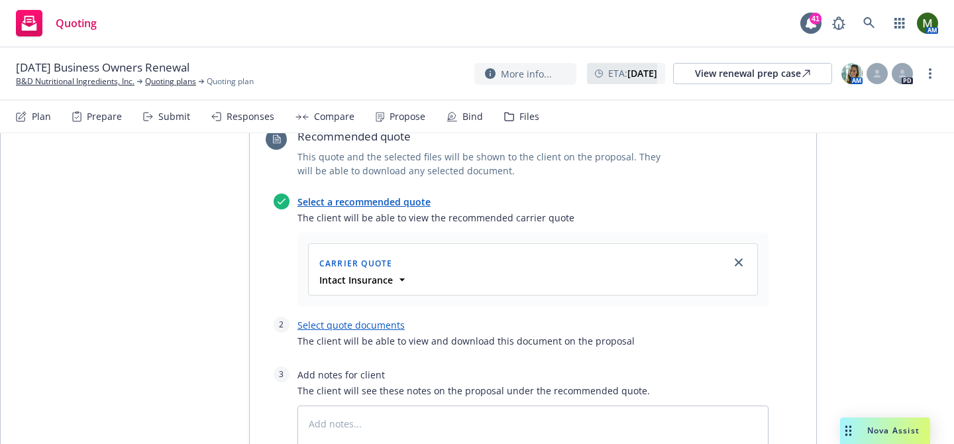
click at [364, 319] on link "Select quote documents" at bounding box center [350, 325] width 107 height 13
type textarea "x"
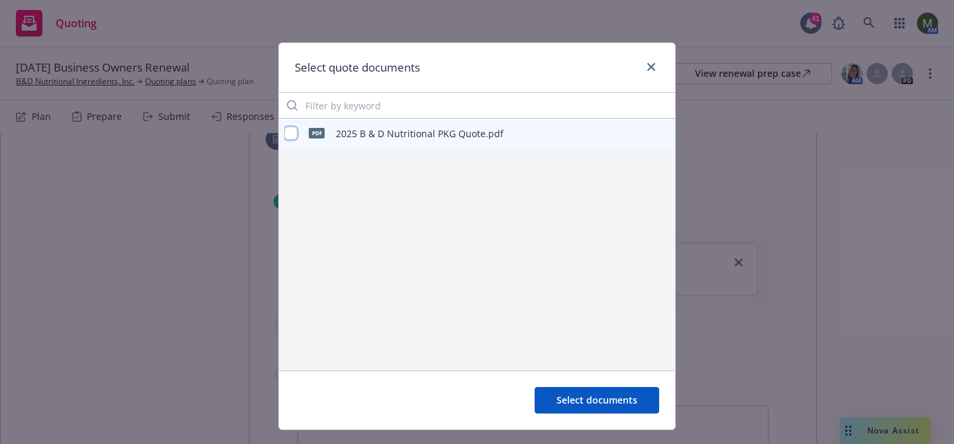
click at [290, 136] on input "checkbox" at bounding box center [290, 133] width 13 height 13
checkbox input "true"
click at [568, 394] on span "Select documents" at bounding box center [597, 400] width 81 height 13
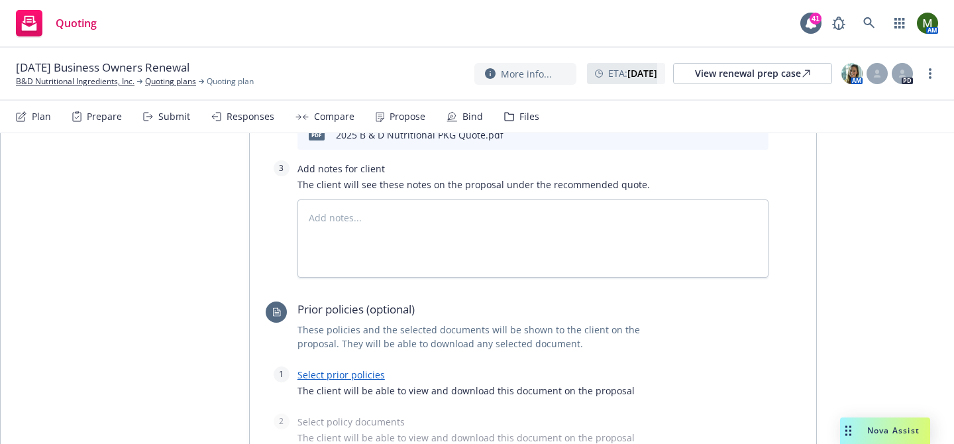
scroll to position [751, 0]
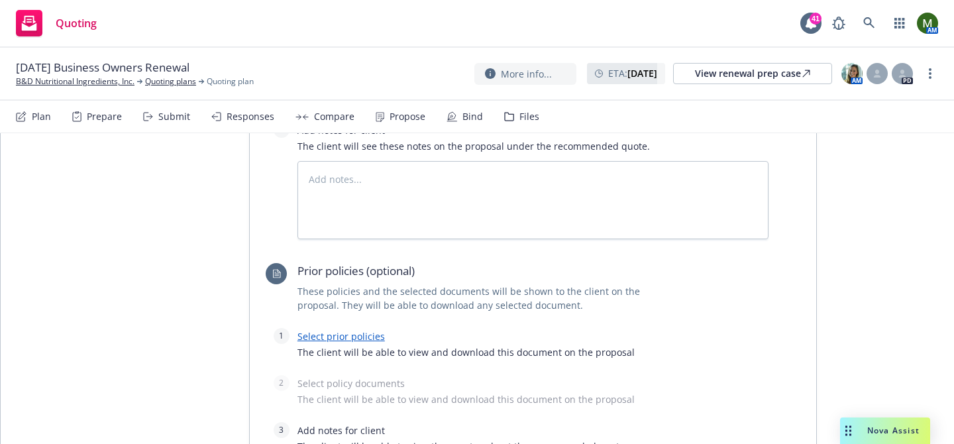
click at [353, 330] on link "Select prior policies" at bounding box center [340, 336] width 87 height 13
type textarea "x"
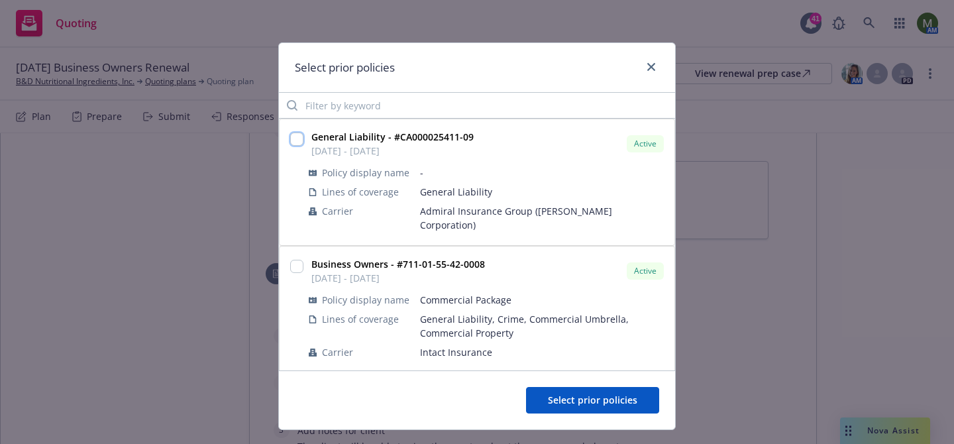
click at [292, 142] on input "checkbox" at bounding box center [296, 139] width 13 height 13
checkbox input "true"
click at [556, 401] on span "Select prior policies" at bounding box center [592, 400] width 89 height 13
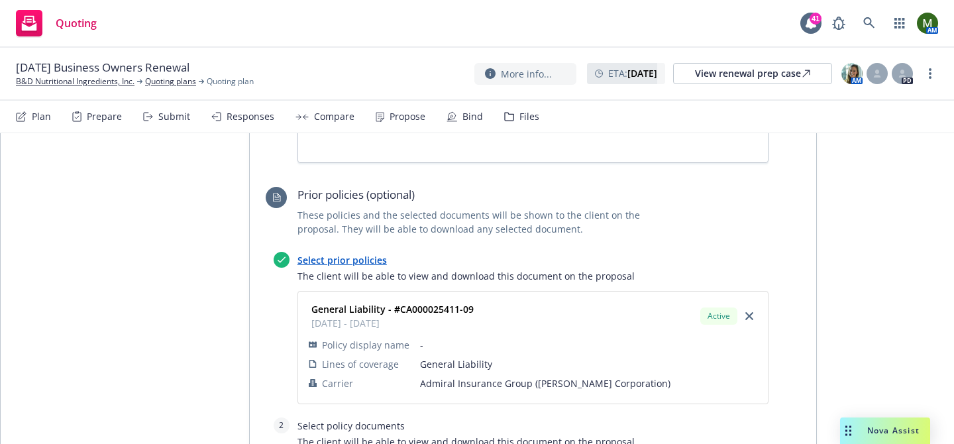
scroll to position [941, 0]
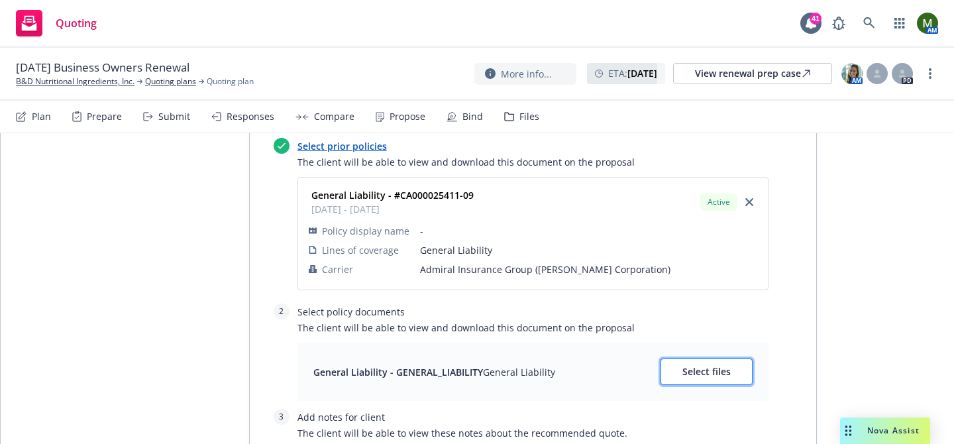
click at [679, 358] on button "Select files" at bounding box center [707, 371] width 92 height 27
type textarea "x"
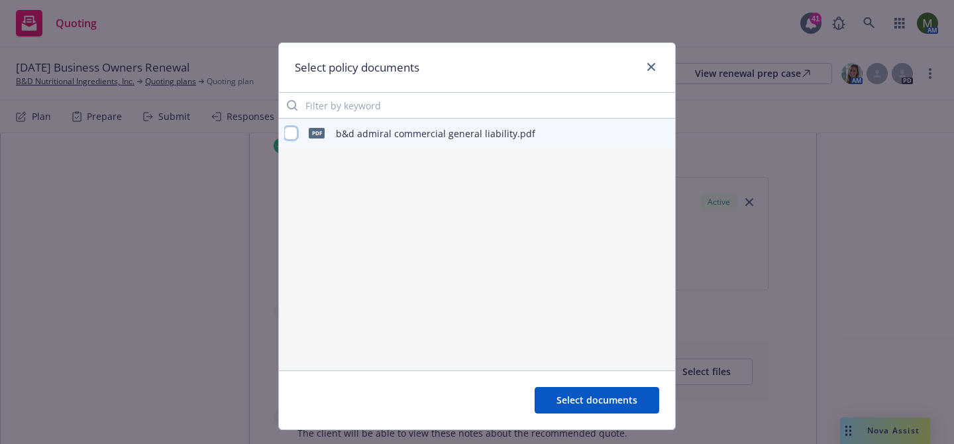
click at [294, 129] on input "checkbox" at bounding box center [290, 133] width 13 height 13
checkbox input "true"
click at [566, 400] on span "Select documents" at bounding box center [597, 400] width 81 height 13
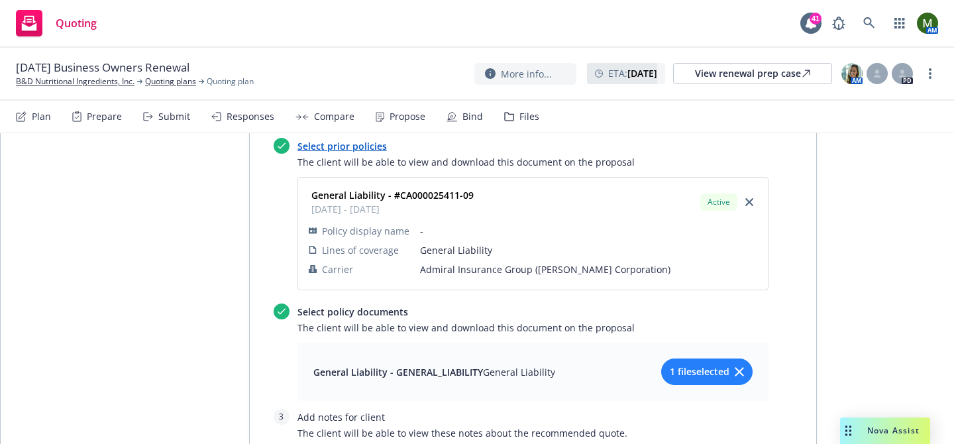
scroll to position [0, 0]
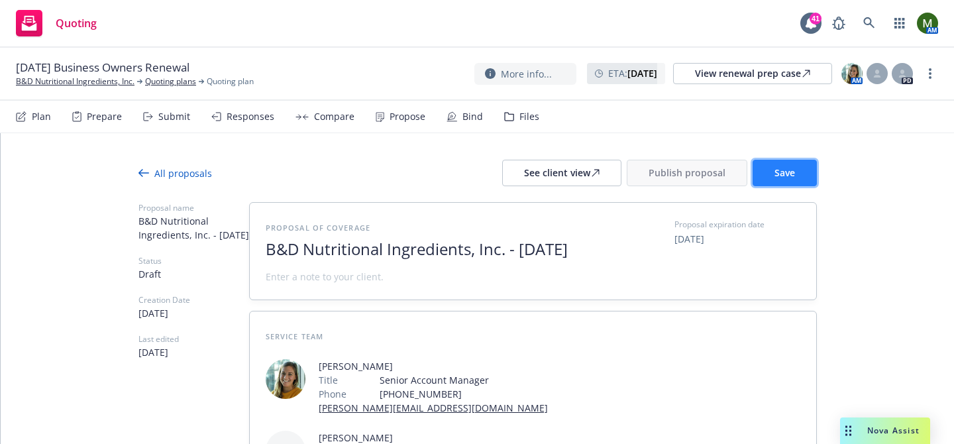
click at [784, 179] on button "Save" at bounding box center [785, 173] width 64 height 27
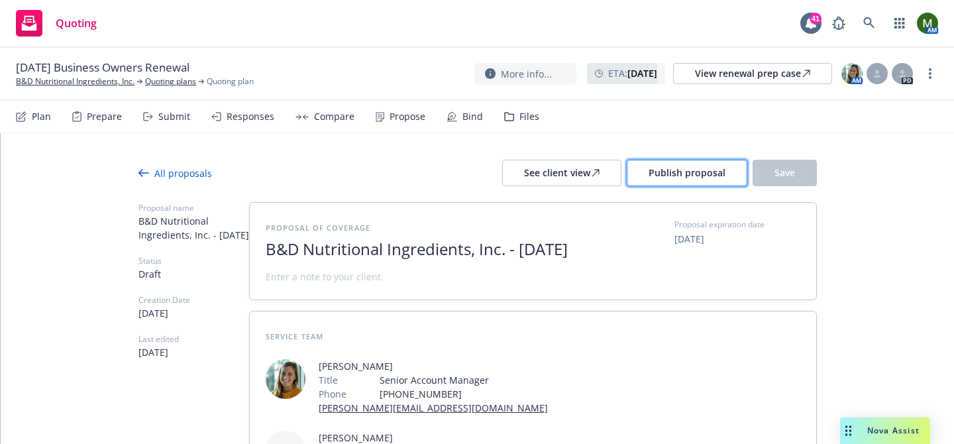
click at [651, 172] on span "Publish proposal" at bounding box center [687, 172] width 77 height 13
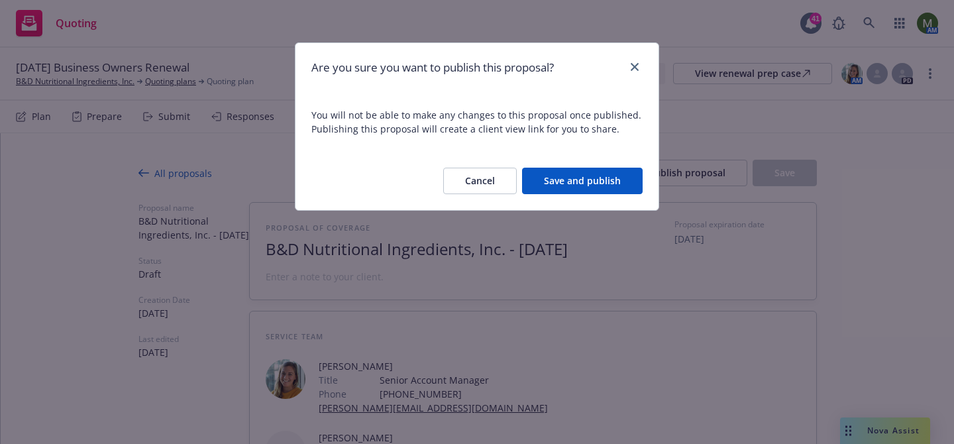
click at [596, 179] on button "Save and publish" at bounding box center [582, 181] width 121 height 27
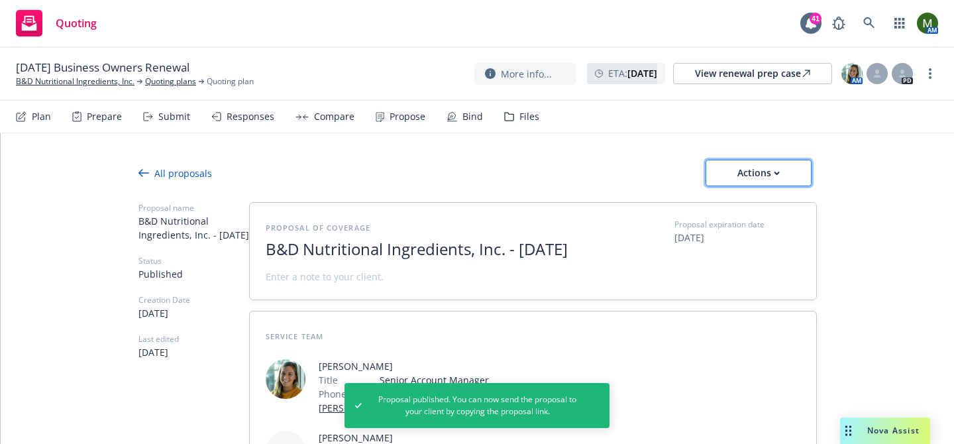
click at [761, 164] on div "Actions" at bounding box center [758, 172] width 62 height 25
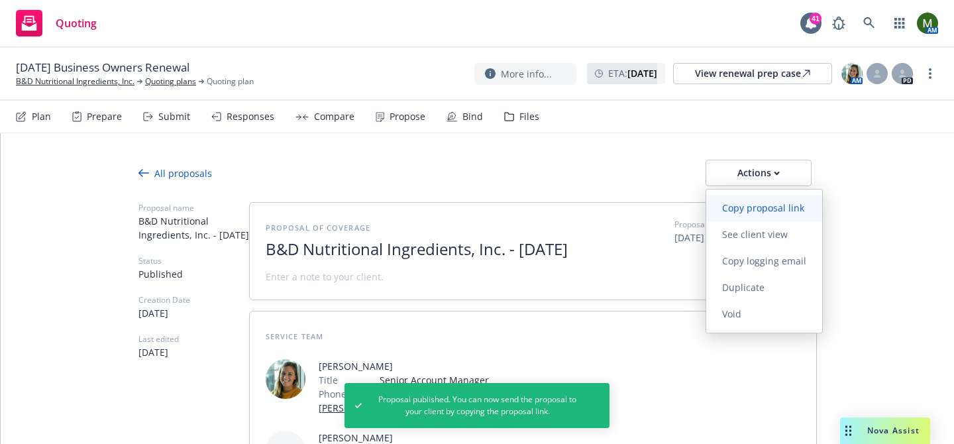
click at [763, 216] on link "Copy proposal link" at bounding box center [764, 208] width 116 height 27
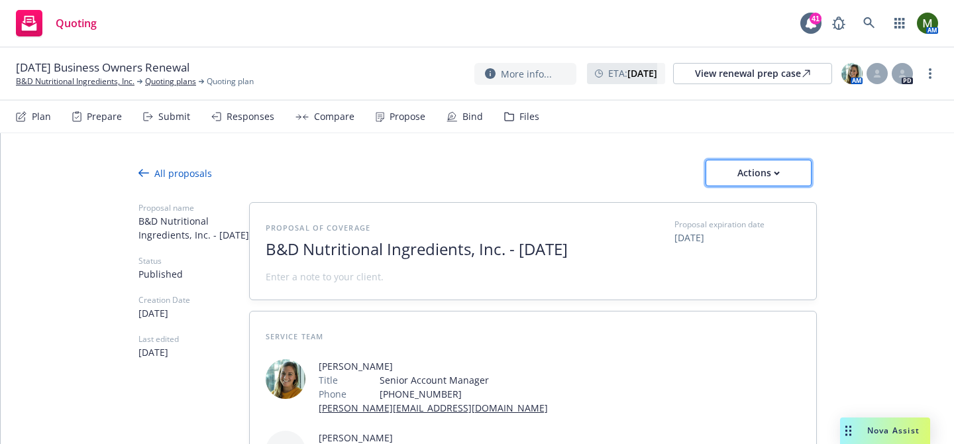
click at [761, 167] on div "Actions" at bounding box center [758, 172] width 62 height 25
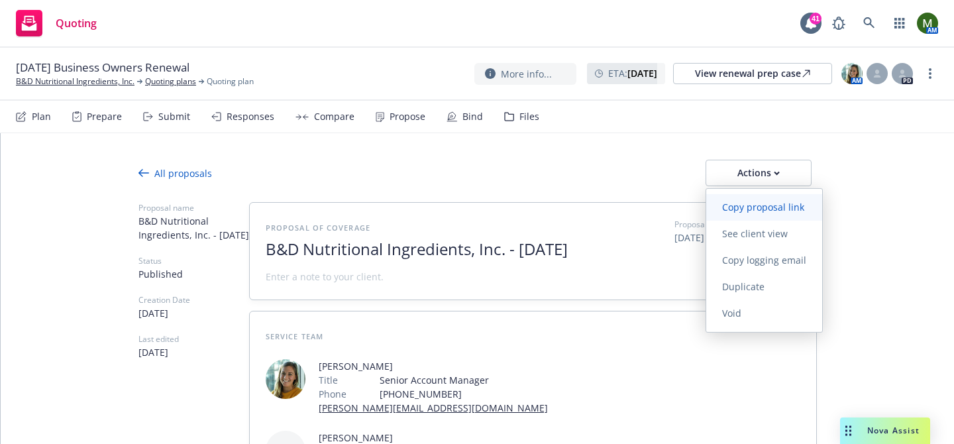
click at [764, 203] on span "Copy proposal link" at bounding box center [763, 207] width 114 height 13
type textarea "x"
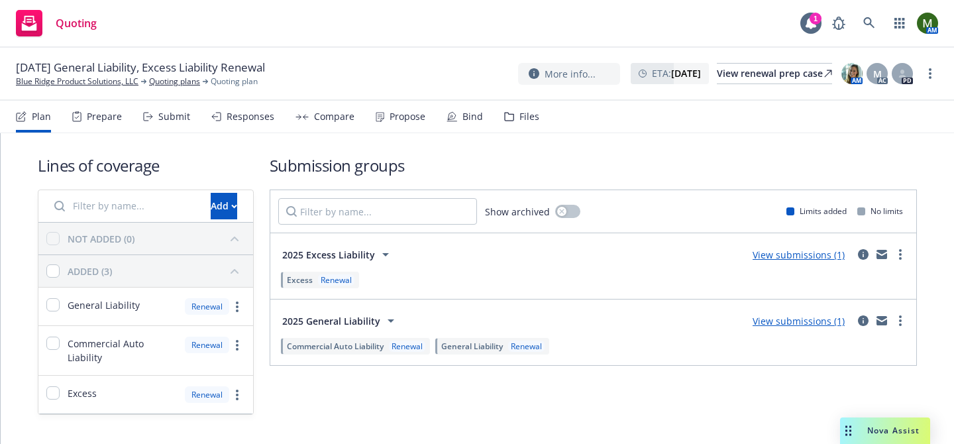
click at [539, 120] on nav "Plan Prepare Submit Responses Compare Propose Bind Files" at bounding box center [477, 117] width 922 height 32
click at [524, 119] on div "Files" at bounding box center [529, 116] width 20 height 11
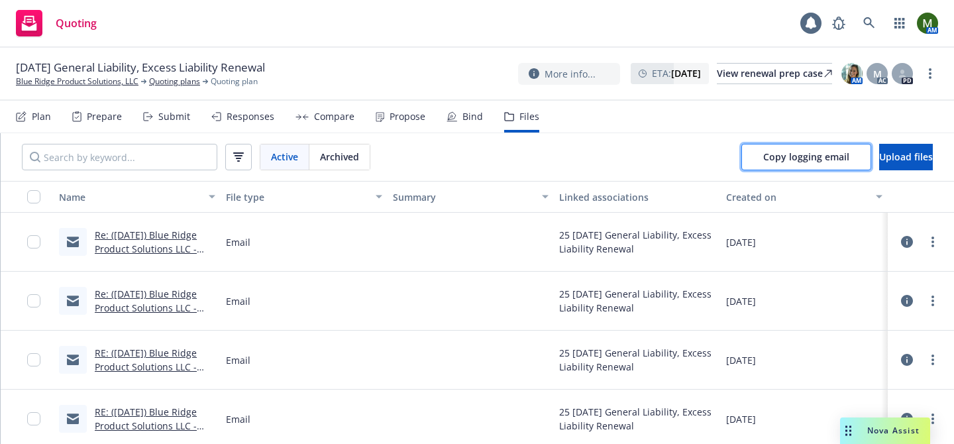
click at [763, 155] on span "Copy logging email" at bounding box center [806, 156] width 86 height 13
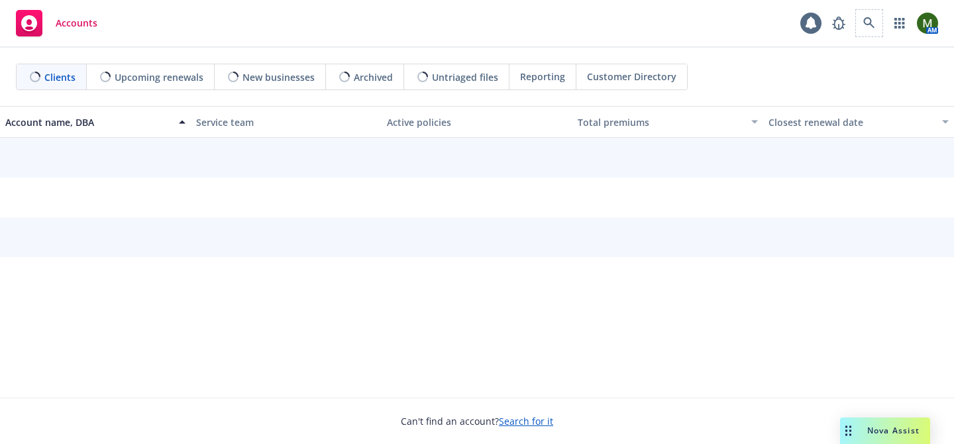
click at [879, 32] on span at bounding box center [869, 23] width 27 height 27
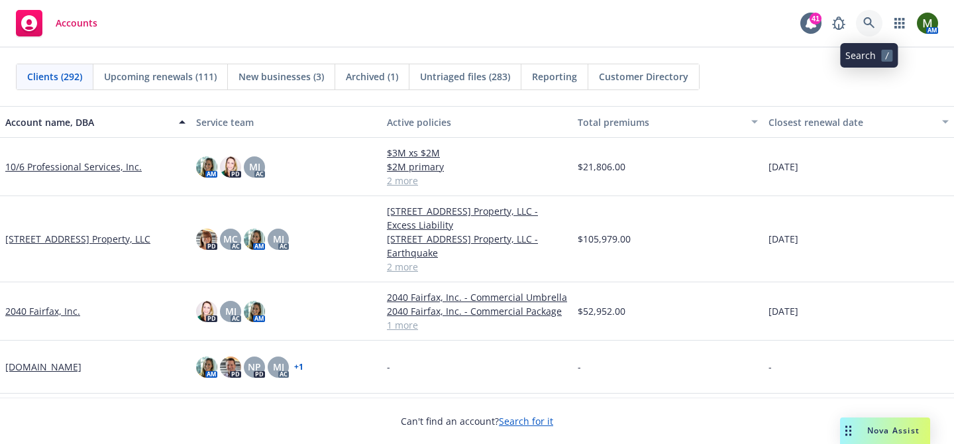
click at [879, 32] on link at bounding box center [869, 23] width 27 height 27
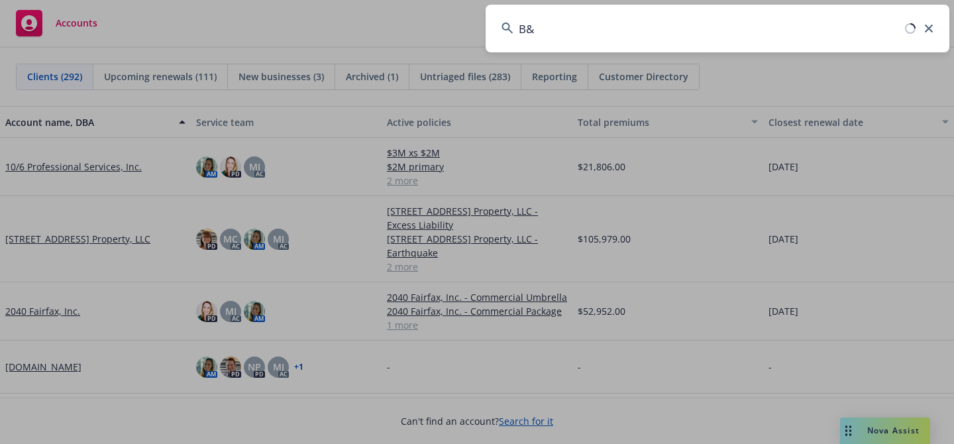
type input "B&D"
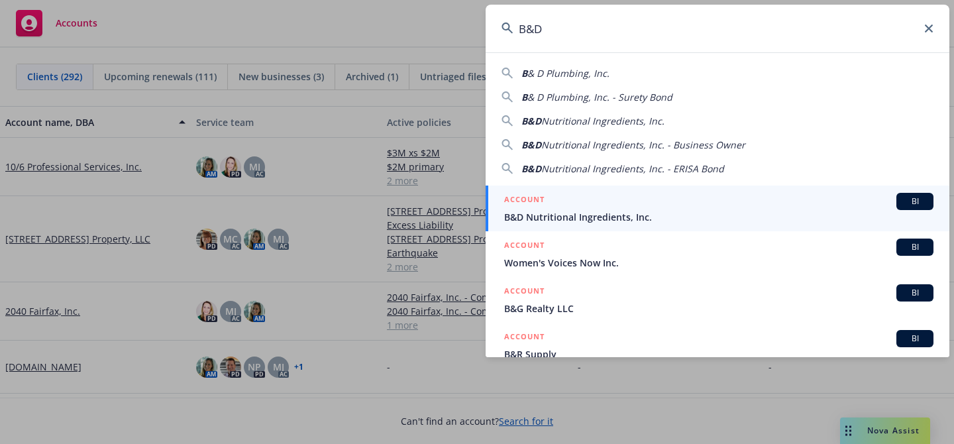
click at [562, 215] on span "B&D Nutritional Ingredients, Inc." at bounding box center [718, 217] width 429 height 14
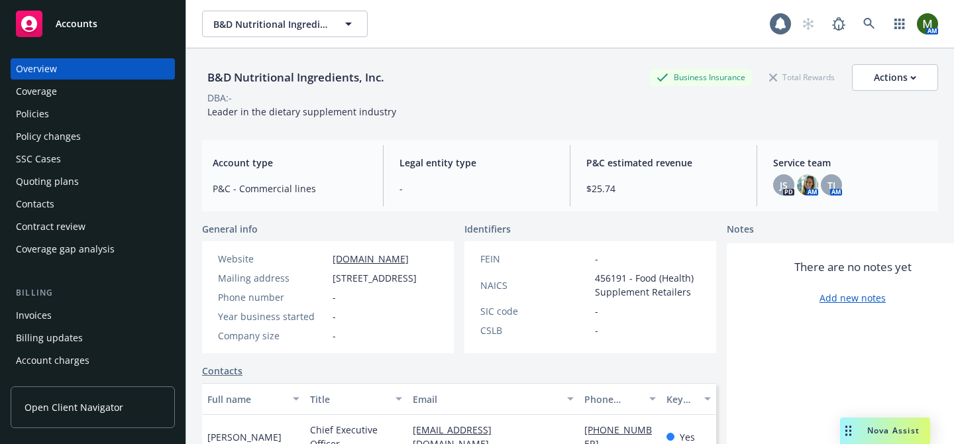
click at [68, 118] on div "Policies" at bounding box center [93, 113] width 154 height 21
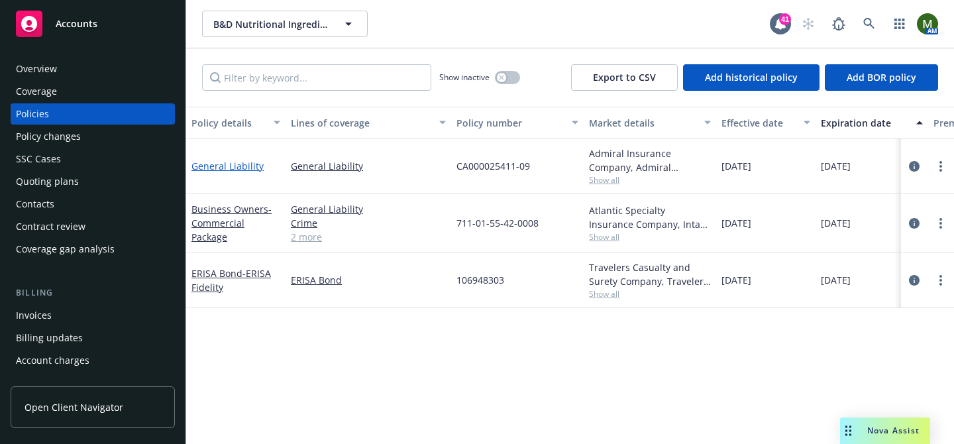
click at [244, 166] on link "General Liability" at bounding box center [227, 166] width 72 height 13
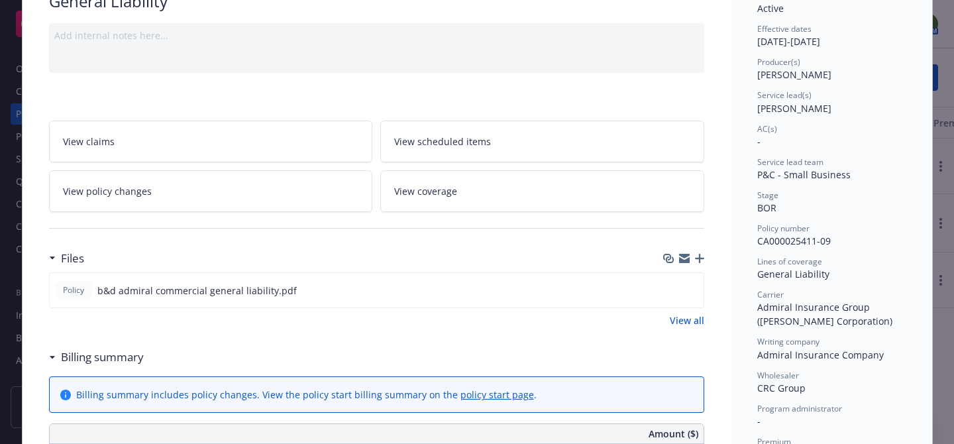
scroll to position [121, 0]
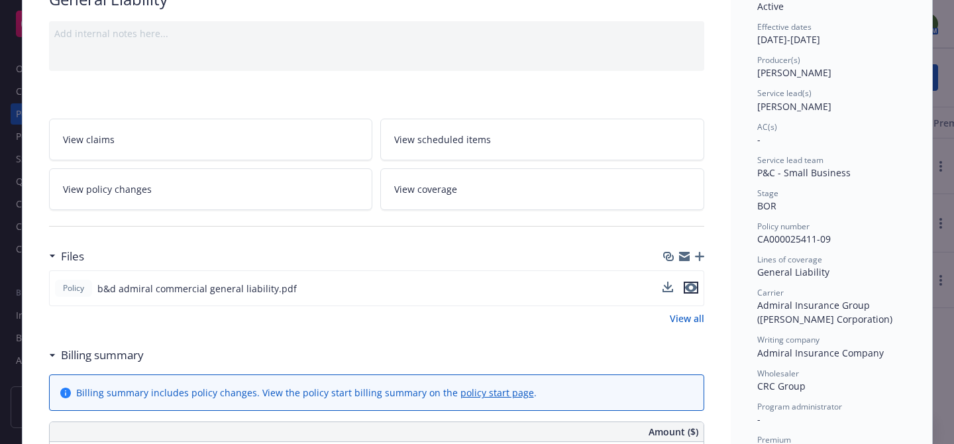
click at [695, 285] on icon "preview file" at bounding box center [691, 287] width 12 height 9
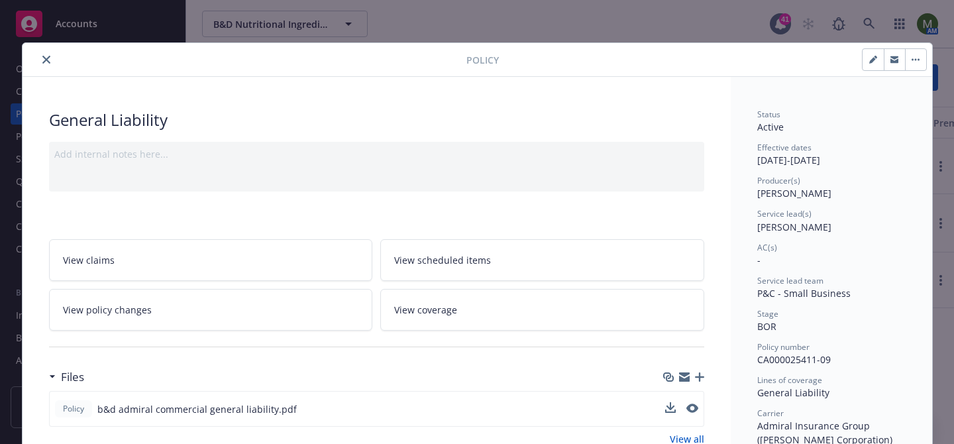
click at [44, 59] on icon "close" at bounding box center [46, 60] width 8 height 8
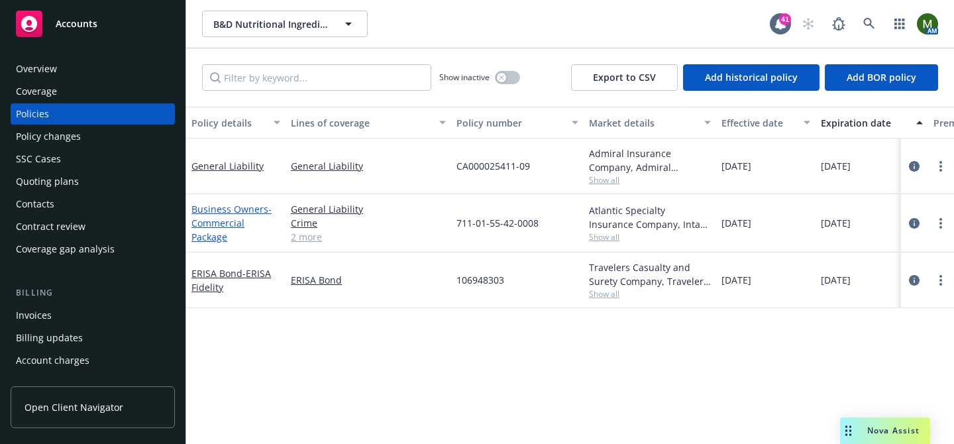
click at [214, 211] on link "Business Owners - Commercial Package" at bounding box center [231, 223] width 80 height 40
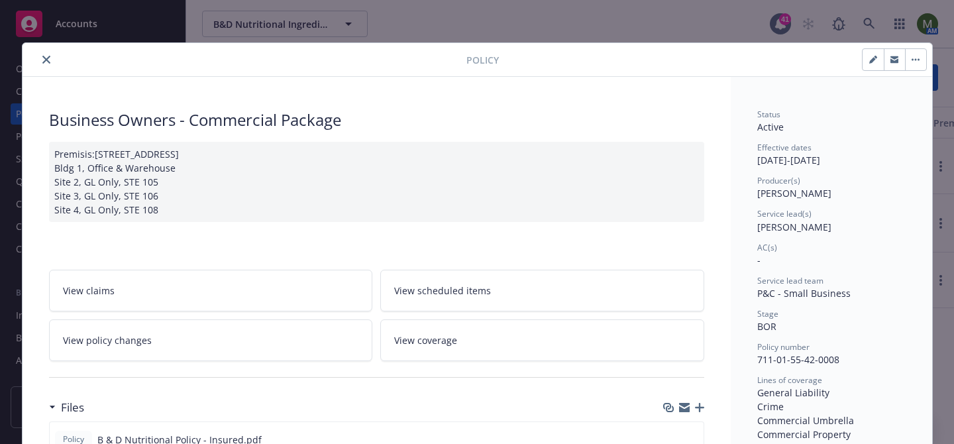
scroll to position [103, 0]
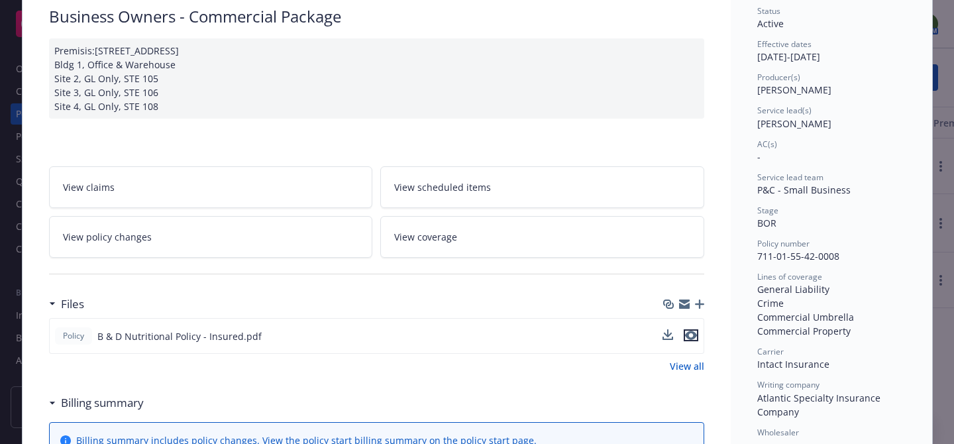
click at [692, 335] on icon "preview file" at bounding box center [691, 335] width 12 height 9
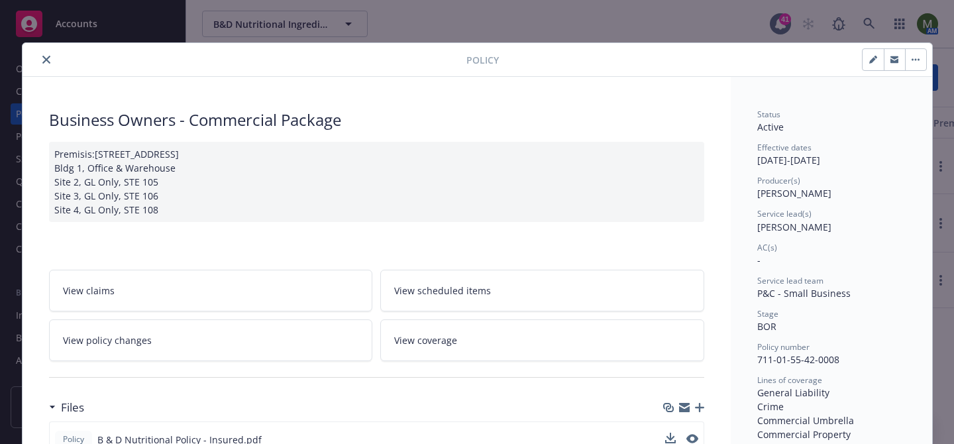
click at [46, 54] on button "close" at bounding box center [46, 60] width 16 height 16
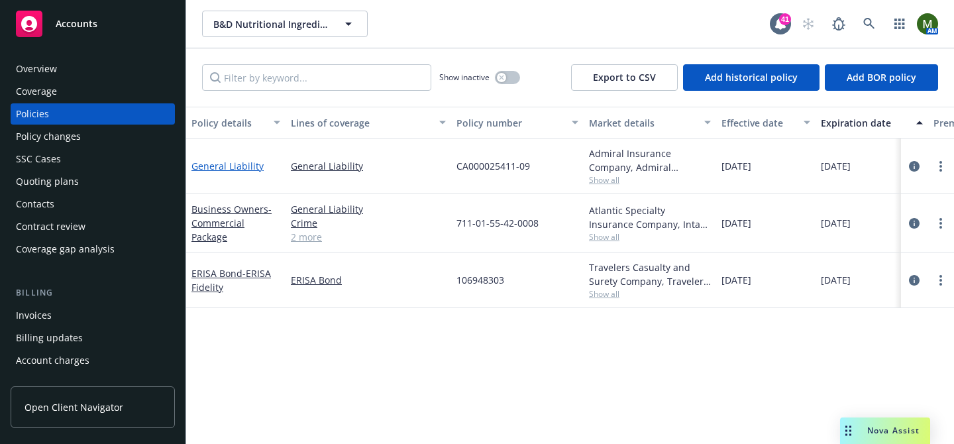
click at [254, 172] on link "General Liability" at bounding box center [227, 166] width 72 height 13
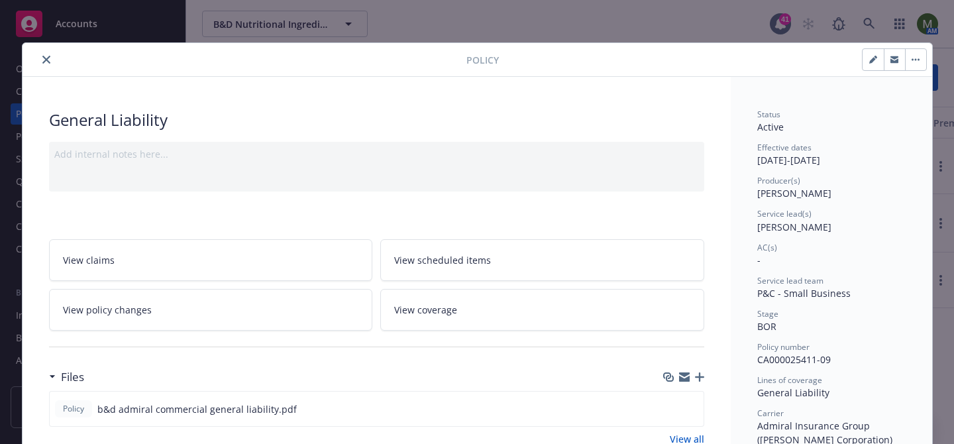
click at [48, 58] on icon "close" at bounding box center [46, 60] width 8 height 8
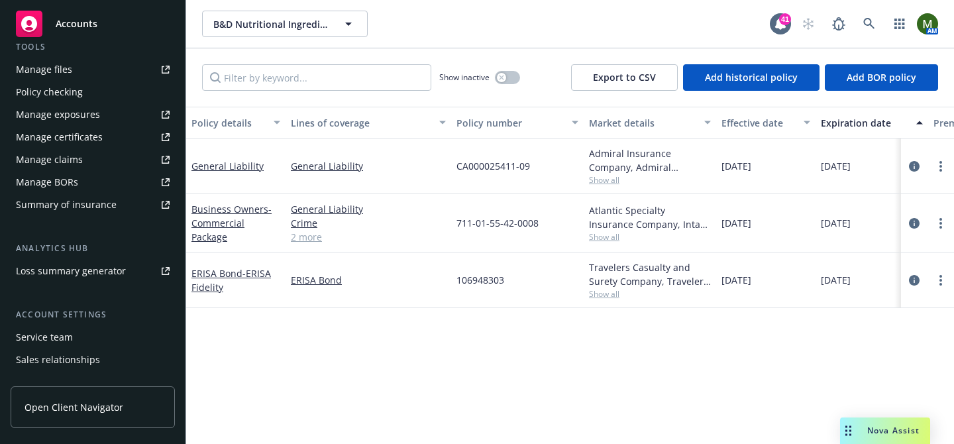
scroll to position [372, 0]
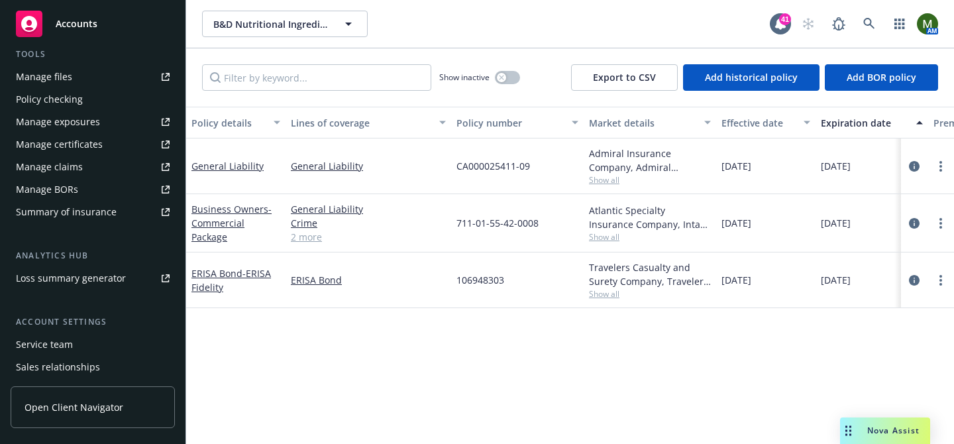
click at [63, 72] on div "Manage files" at bounding box center [44, 76] width 56 height 21
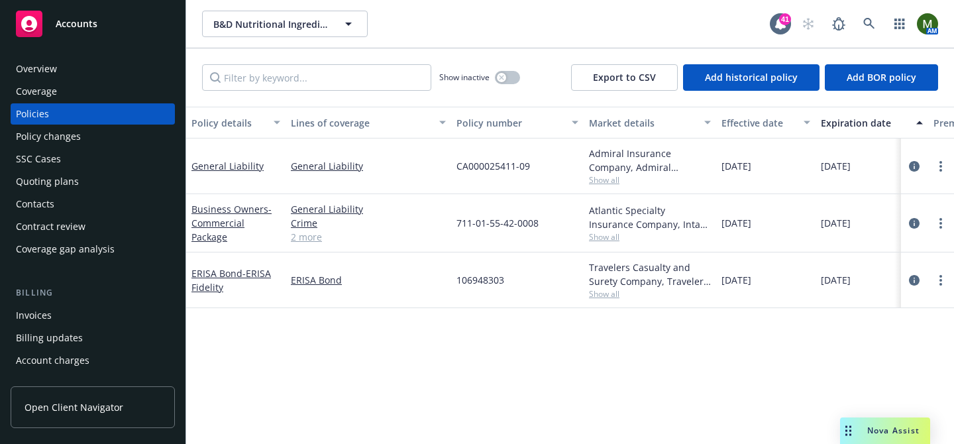
click at [58, 177] on div "Quoting plans" at bounding box center [47, 181] width 63 height 21
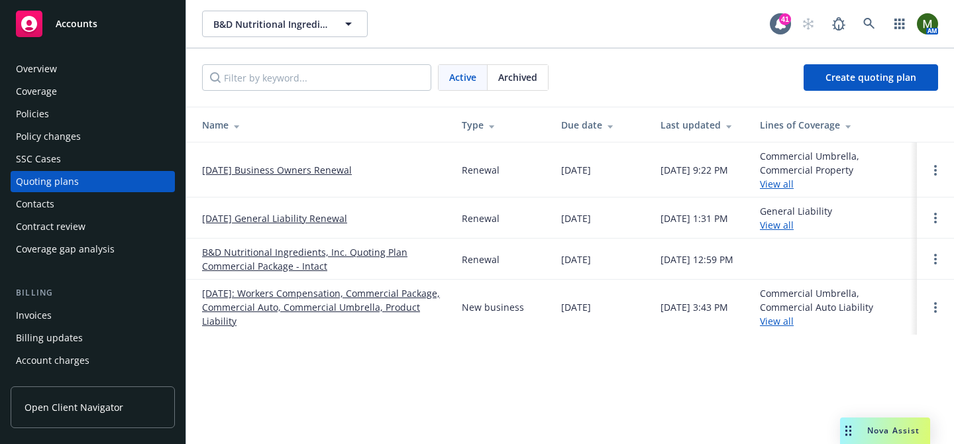
click at [234, 217] on link "[DATE] General Liability Renewal" at bounding box center [274, 218] width 145 height 14
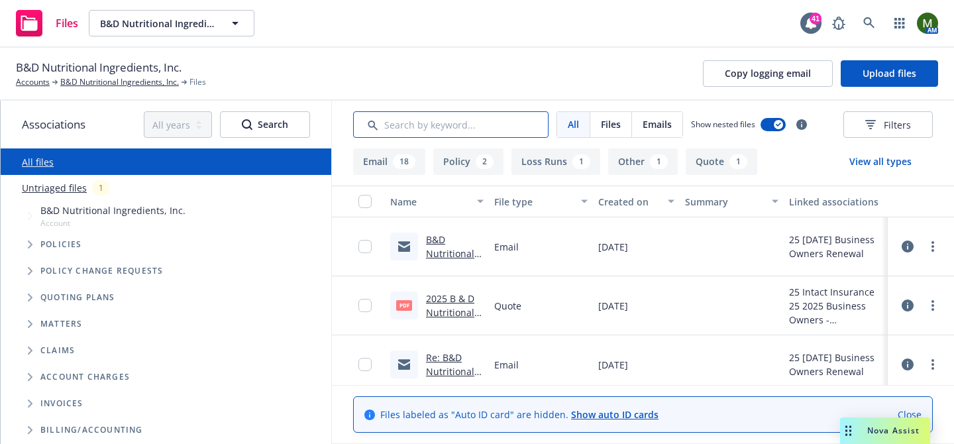
click at [511, 122] on input "Search by keyword..." at bounding box center [450, 124] width 195 height 27
type input "CRC"
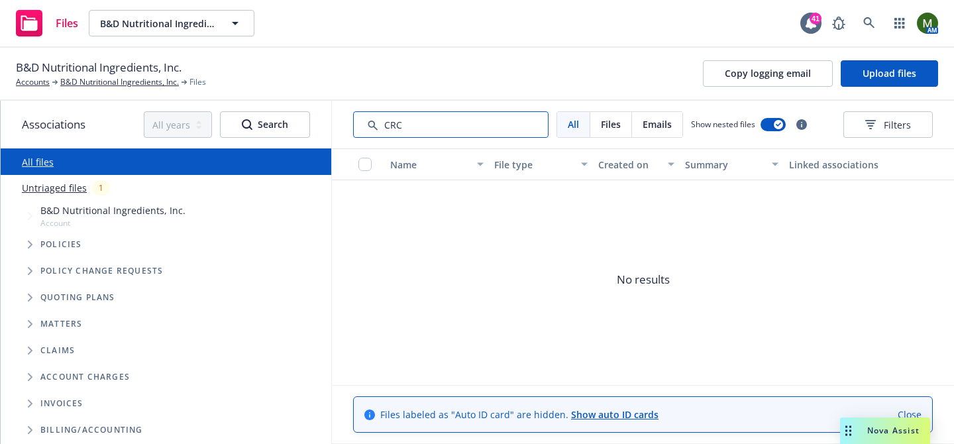
click at [511, 122] on input "Search by keyword..." at bounding box center [450, 124] width 195 height 27
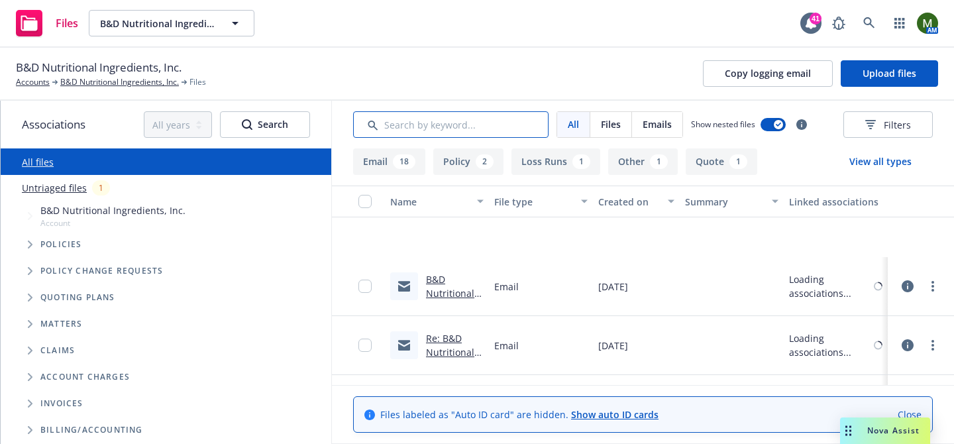
scroll to position [819, 0]
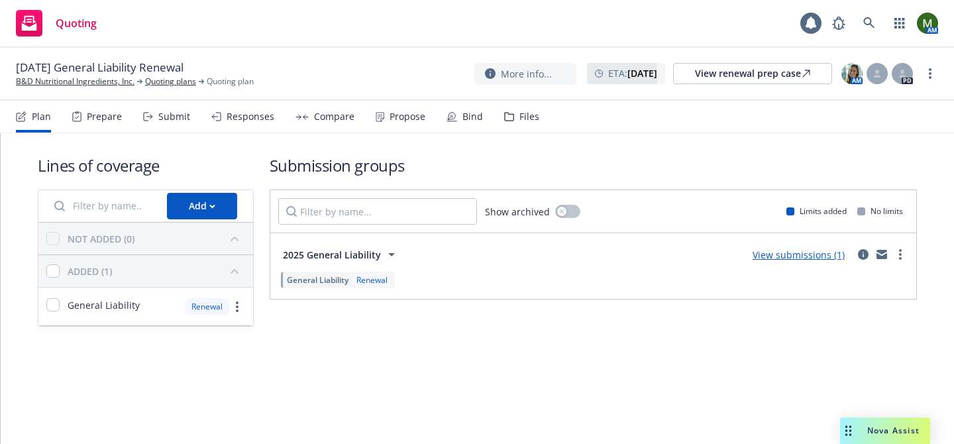
click at [513, 111] on div "Files" at bounding box center [521, 117] width 35 height 32
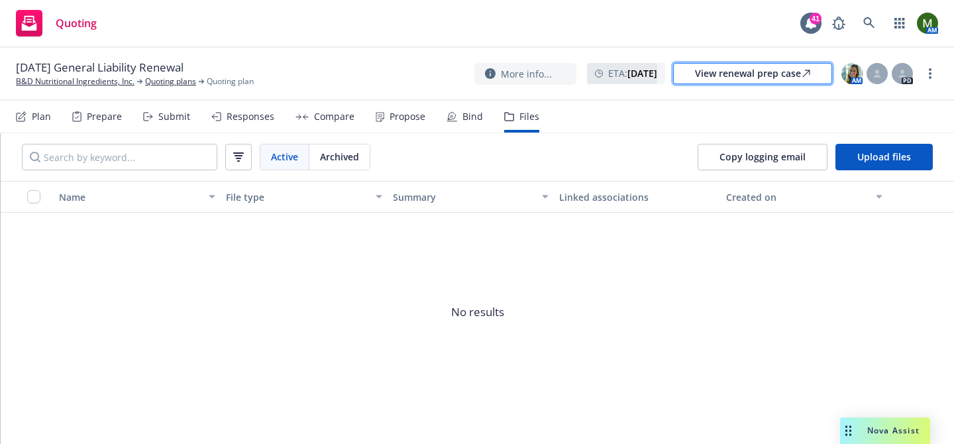
click at [769, 70] on div "View renewal prep case" at bounding box center [752, 74] width 115 height 20
